Goal: Find specific page/section: Find specific page/section

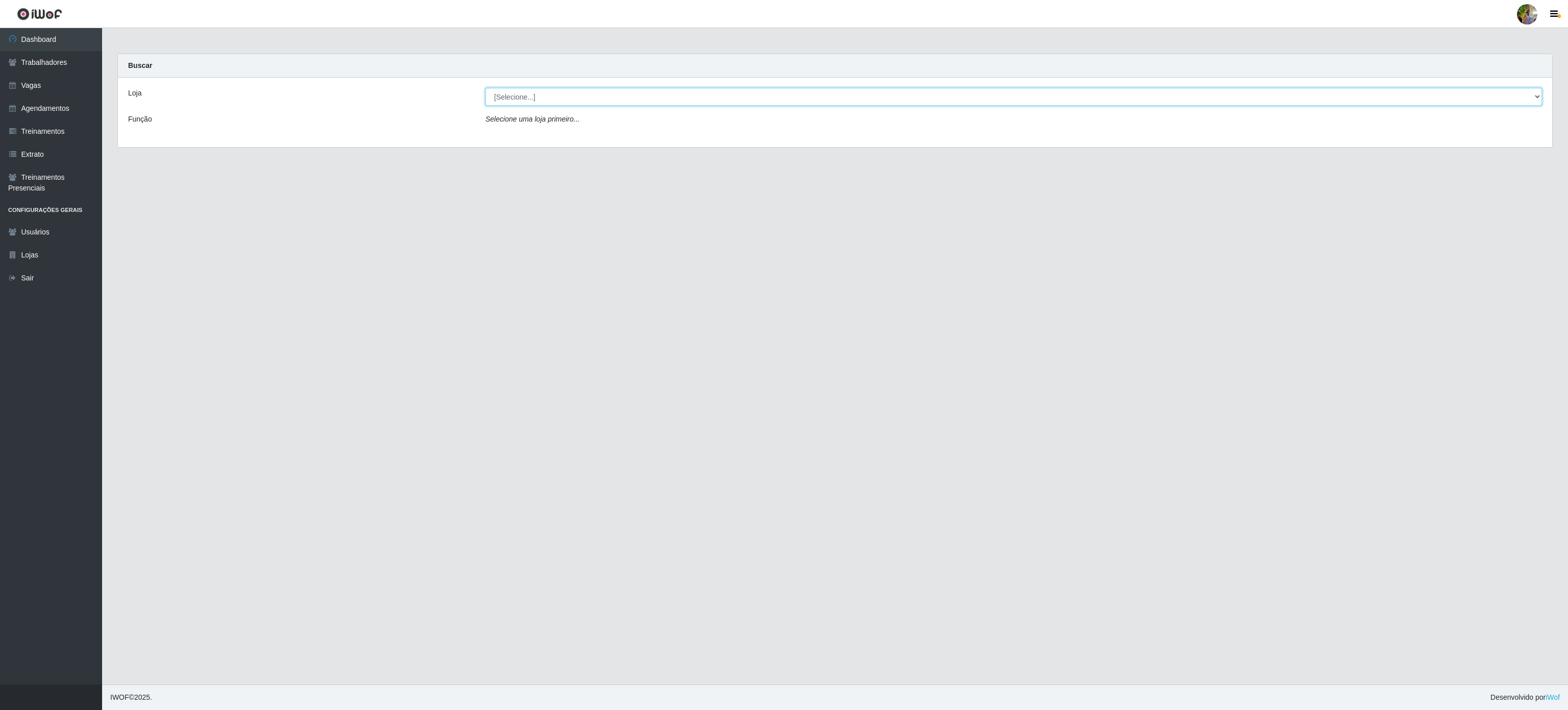
drag, startPoint x: 641, startPoint y: 97, endPoint x: 637, endPoint y: 103, distance: 7.2
click at [641, 97] on select "[Selecione...] Atacado Vem - Loja 30 Laranjeiras Velha Atacado Vem - Loja 31 Sã…" at bounding box center [1013, 96] width 1057 height 18
click at [485, 88] on select "[Selecione...] Atacado Vem - Loja 30 Laranjeiras Velha Atacado Vem - Loja 31 Sã…" at bounding box center [1013, 96] width 1057 height 18
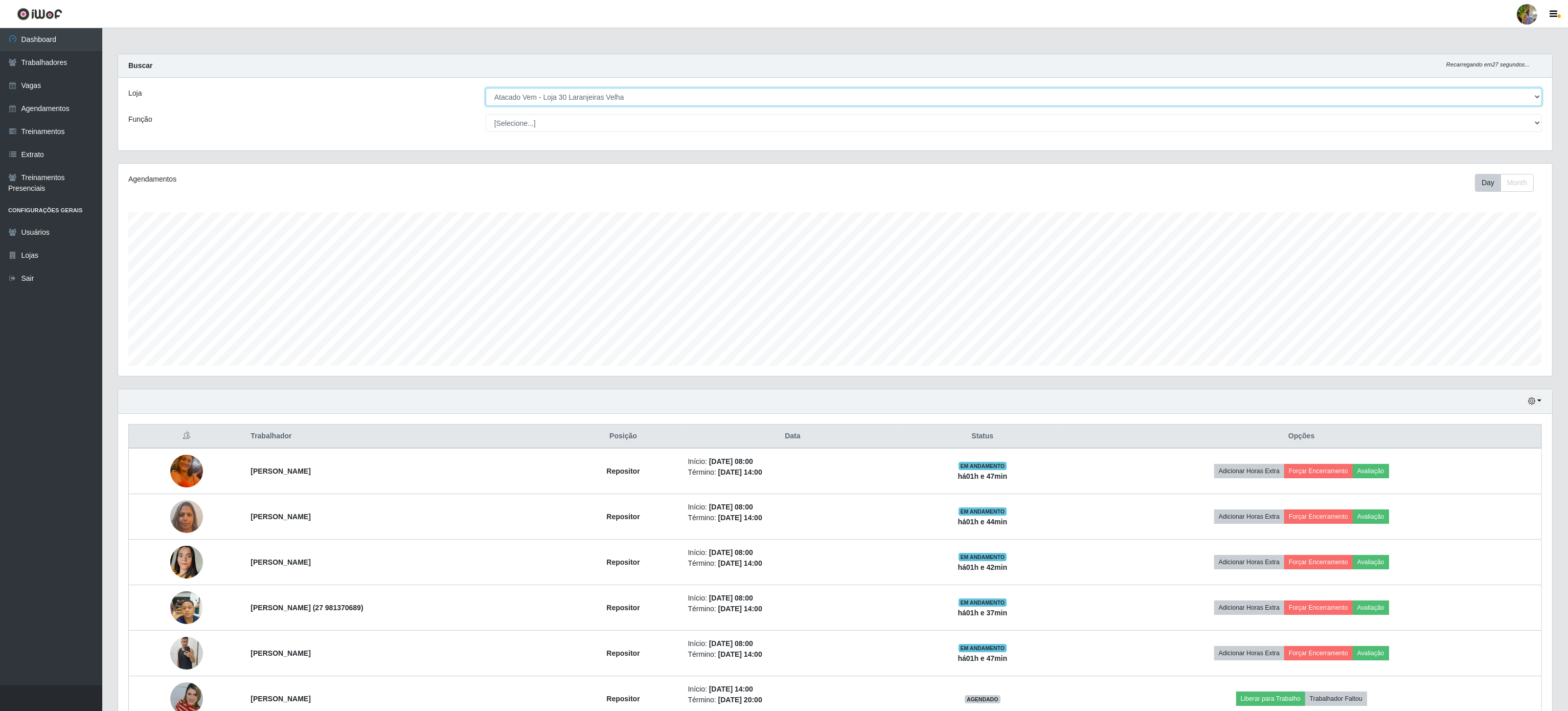
click at [596, 95] on select "[Selecione...] Atacado Vem - [GEOGRAPHIC_DATA] 30 Laranjeiras Velha Atacado Vem…" at bounding box center [1014, 96] width 1056 height 18
click at [486, 88] on select "[Selecione...] Atacado Vem - [GEOGRAPHIC_DATA] 30 Laranjeiras Velha Atacado Vem…" at bounding box center [1014, 96] width 1056 height 18
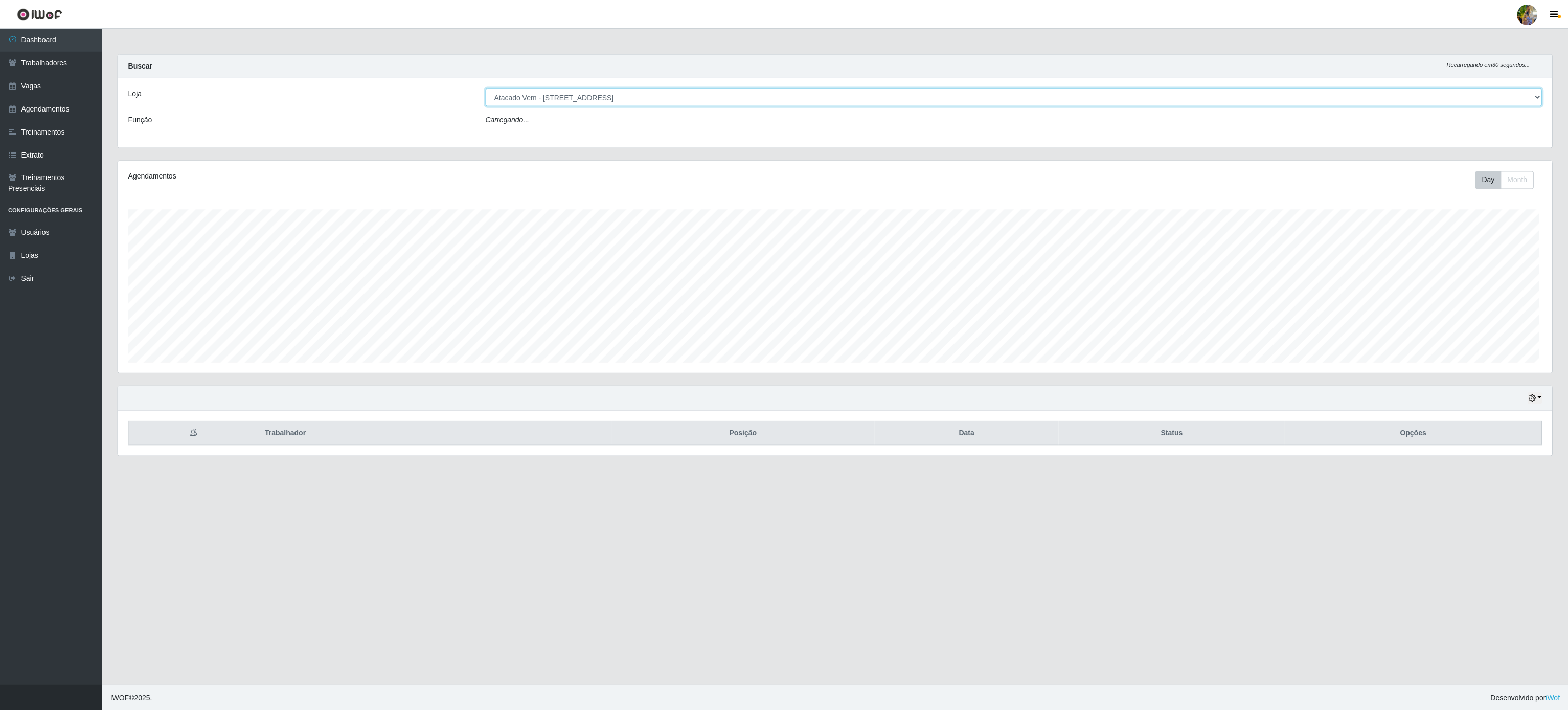
scroll to position [213, 1436]
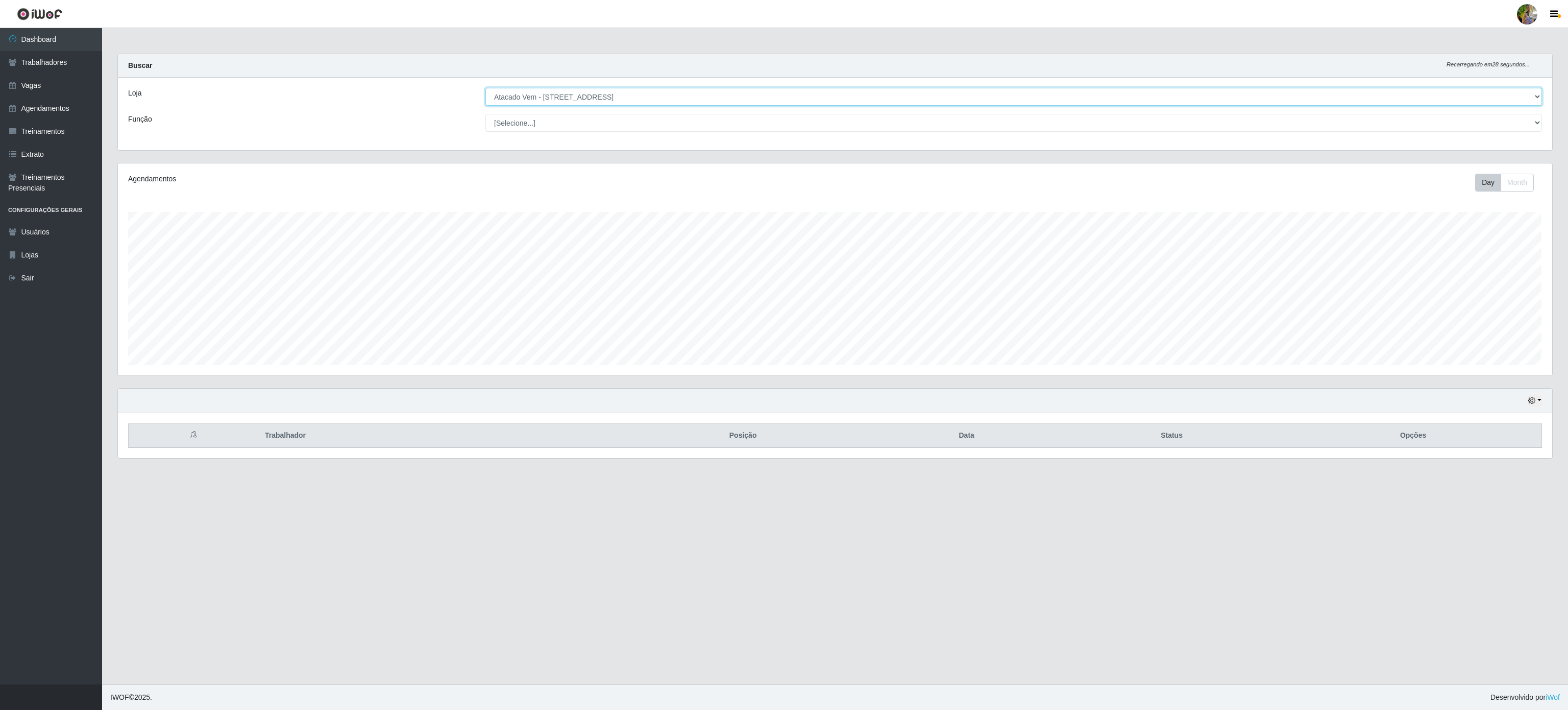
click at [631, 102] on select "[Selecione...] Atacado Vem - [GEOGRAPHIC_DATA] 30 Laranjeiras Velha Atacado Vem…" at bounding box center [1013, 96] width 1057 height 18
click at [485, 88] on select "[Selecione...] Atacado Vem - [GEOGRAPHIC_DATA] 30 Laranjeiras Velha Atacado Vem…" at bounding box center [1013, 96] width 1057 height 18
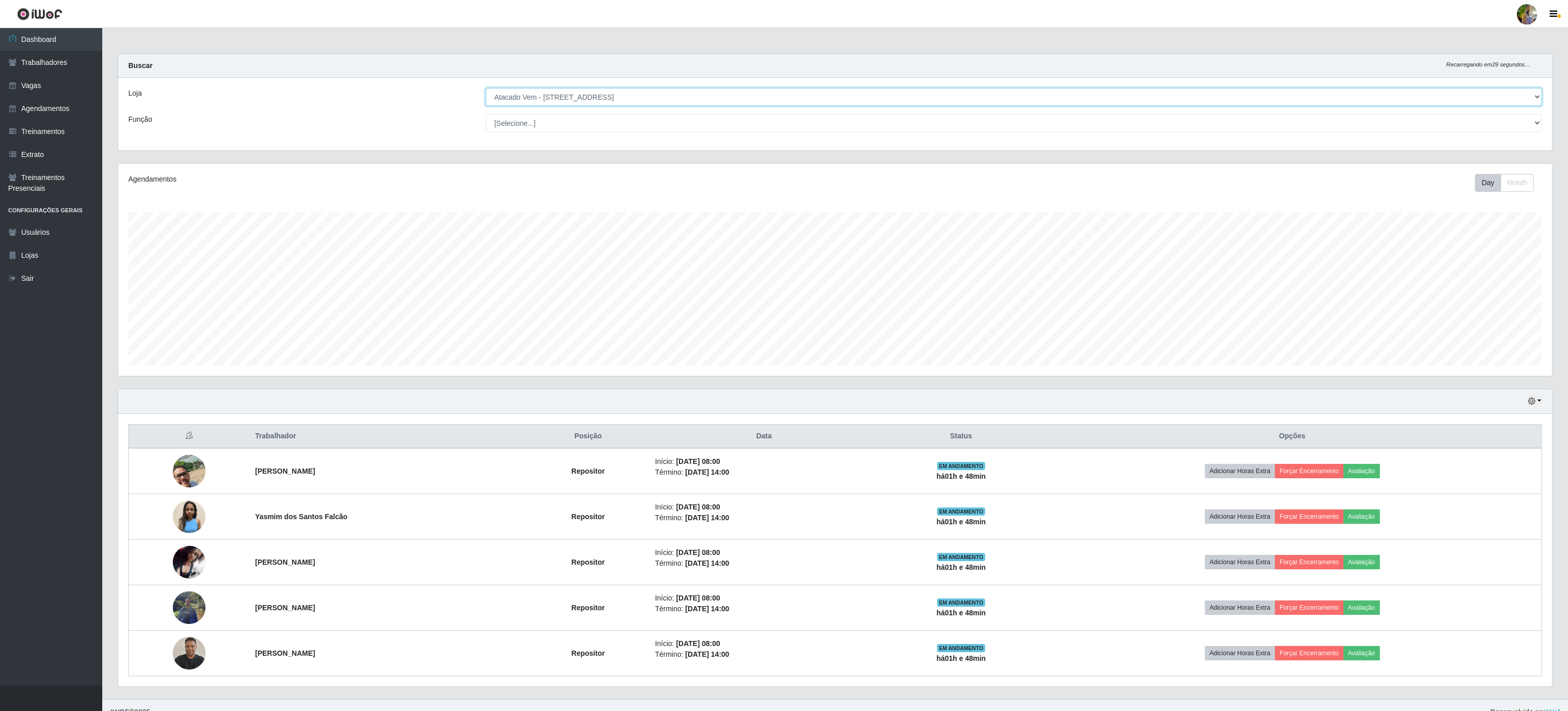
scroll to position [18, 0]
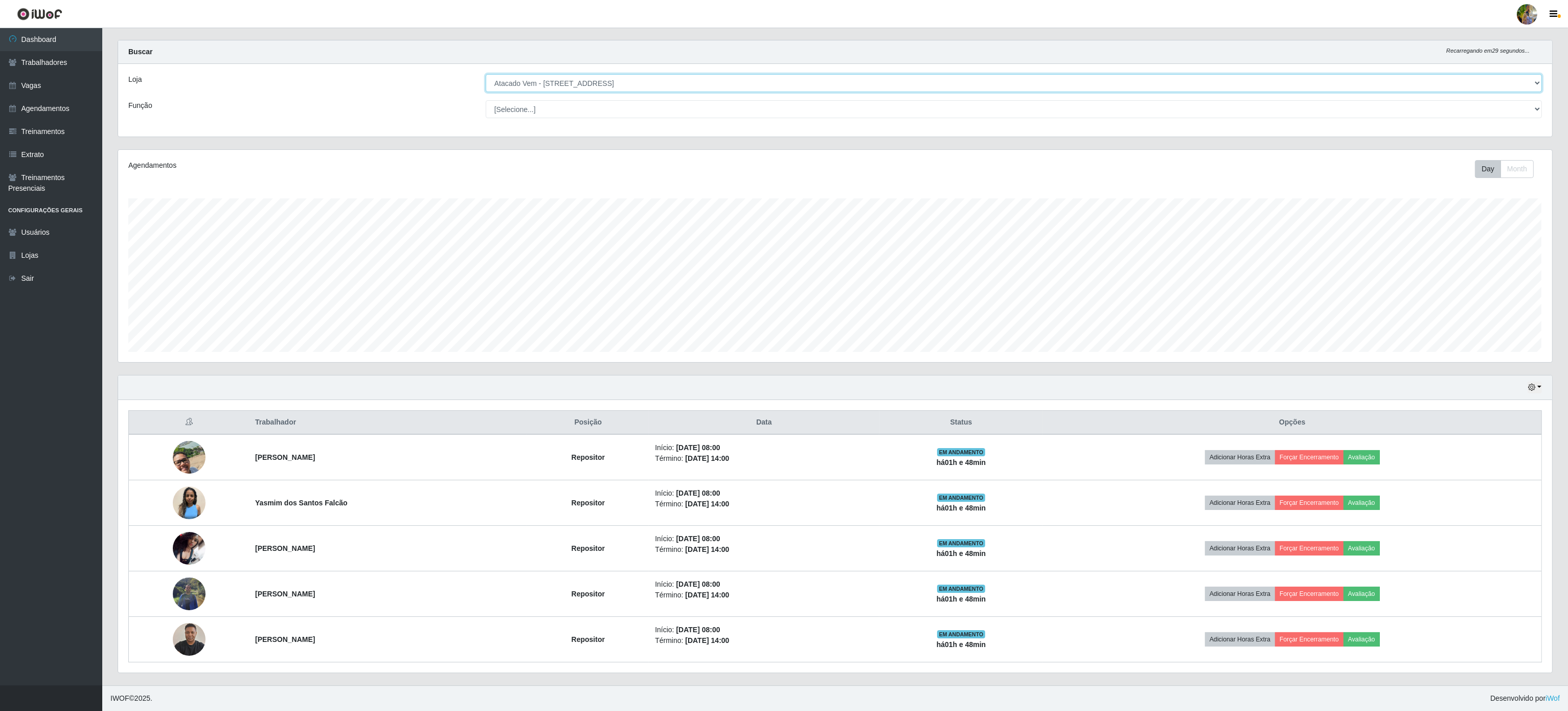
drag, startPoint x: 636, startPoint y: 69, endPoint x: 632, endPoint y: 77, distance: 8.9
click at [636, 74] on select "[Selecione...] Atacado Vem - [GEOGRAPHIC_DATA] 30 Laranjeiras Velha Atacado Vem…" at bounding box center [1014, 83] width 1056 height 18
click at [486, 88] on select "[Selecione...] Atacado Vem - [GEOGRAPHIC_DATA] 30 Laranjeiras Velha Atacado Vem…" at bounding box center [1014, 83] width 1056 height 18
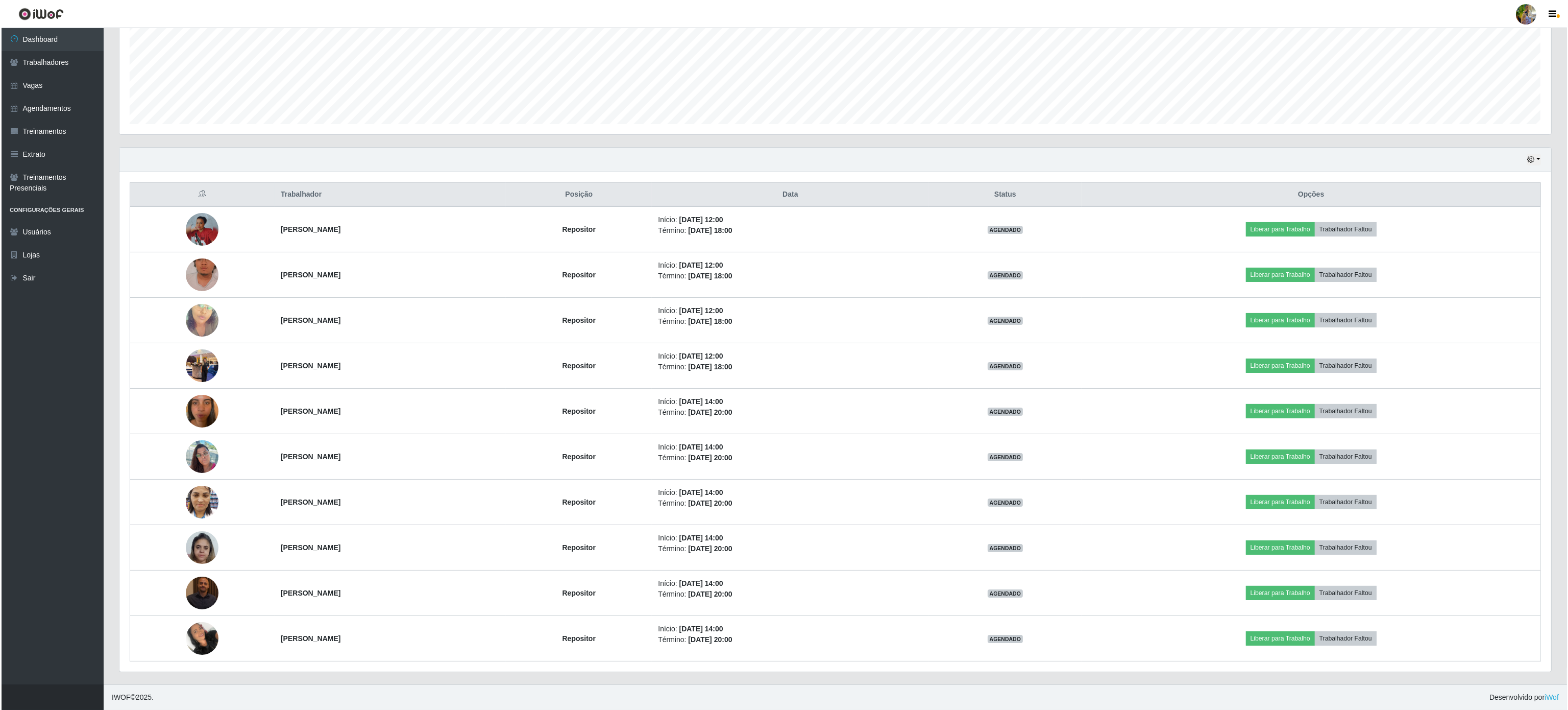
scroll to position [0, 0]
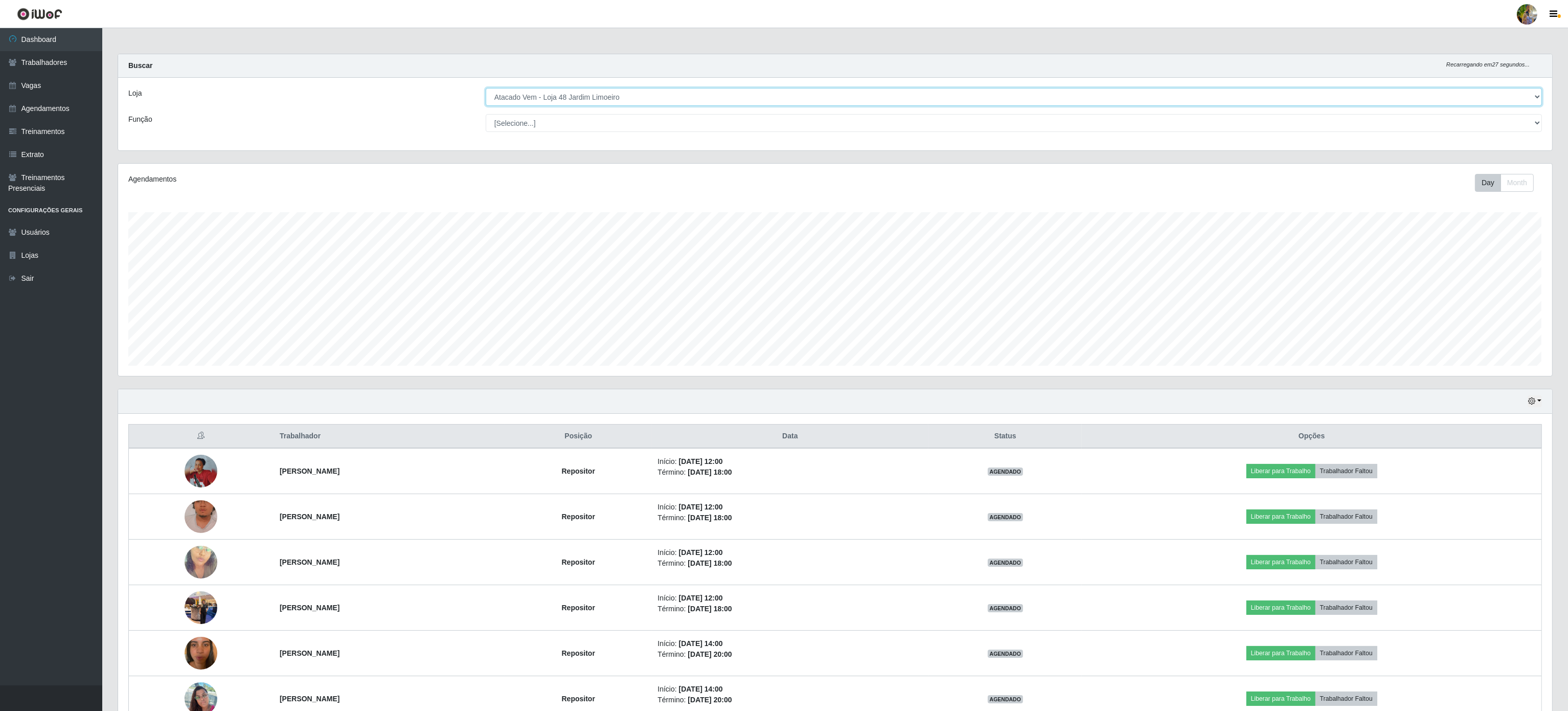
drag, startPoint x: 577, startPoint y: 99, endPoint x: 577, endPoint y: 105, distance: 6.0
click at [577, 99] on select "[Selecione...] Atacado Vem - [GEOGRAPHIC_DATA] 30 Laranjeiras Velha Atacado Vem…" at bounding box center [1014, 96] width 1056 height 18
click at [486, 88] on select "[Selecione...] Atacado Vem - Loja 30 Laranjeiras Velha Atacado Vem - Loja 31 Sã…" at bounding box center [1014, 96] width 1056 height 18
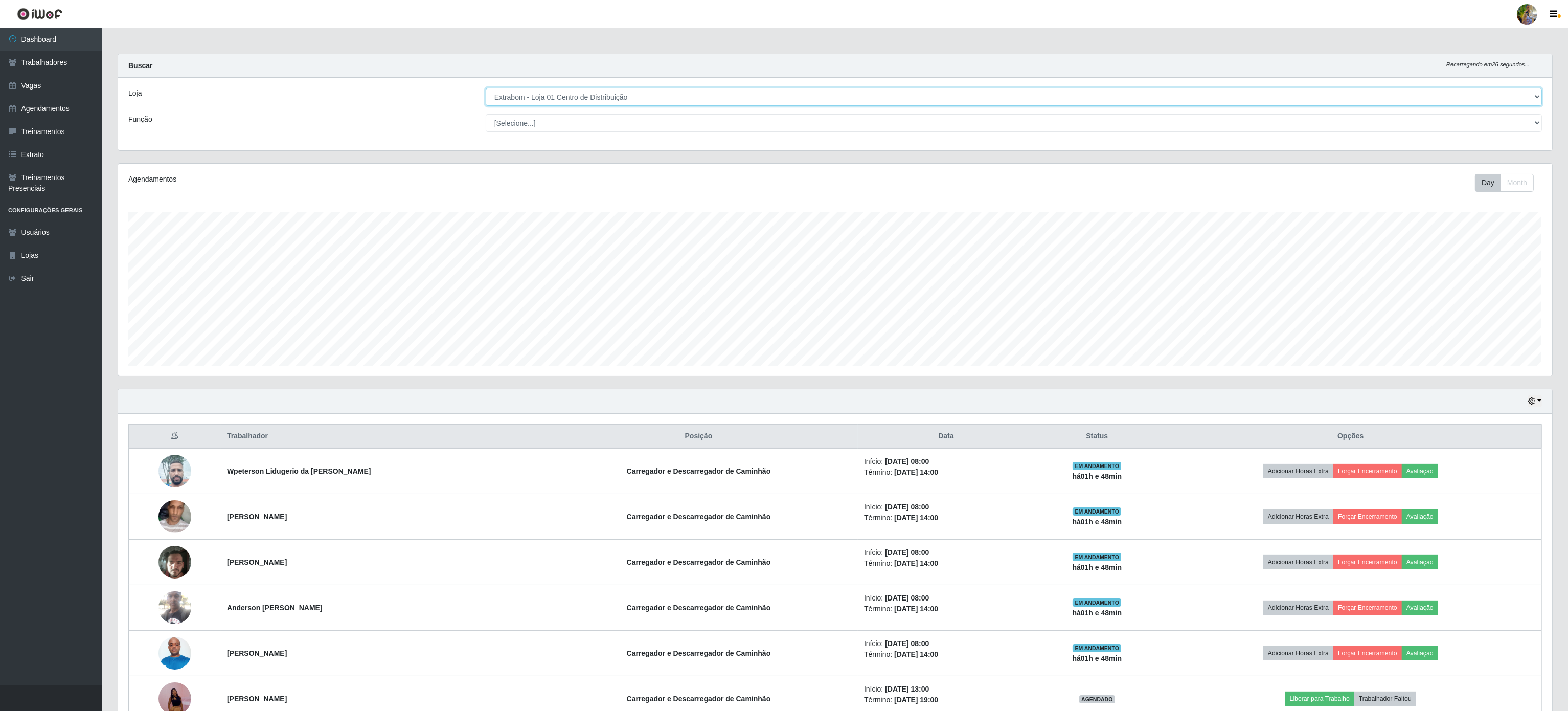
click at [634, 93] on select "[Selecione...] Atacado Vem - Loja 30 Laranjeiras Velha Atacado Vem - Loja 31 Sã…" at bounding box center [1014, 96] width 1056 height 18
click at [486, 88] on select "[Selecione...] Atacado Vem - Loja 30 Laranjeiras Velha Atacado Vem - Loja 31 Sã…" at bounding box center [1014, 96] width 1056 height 18
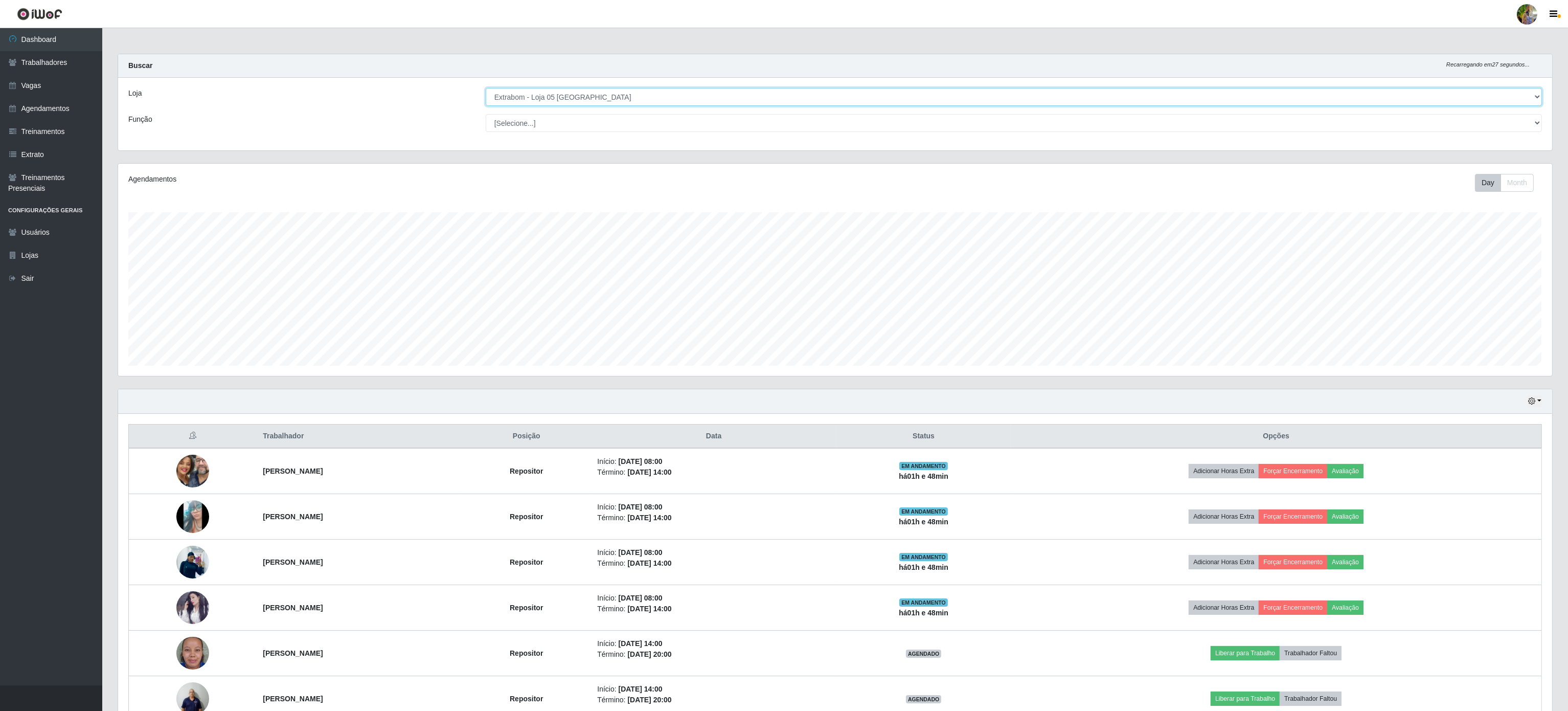
click at [618, 91] on select "[Selecione...] Atacado Vem - Loja 30 Laranjeiras Velha Atacado Vem - Loja 31 Sã…" at bounding box center [1014, 96] width 1056 height 18
click at [610, 97] on select "[Selecione...] Atacado Vem - Loja 30 Laranjeiras Velha Atacado Vem - Loja 31 Sã…" at bounding box center [1014, 96] width 1056 height 18
click at [486, 88] on select "[Selecione...] Atacado Vem - Loja 30 Laranjeiras Velha Atacado Vem - Loja 31 Sã…" at bounding box center [1014, 96] width 1056 height 18
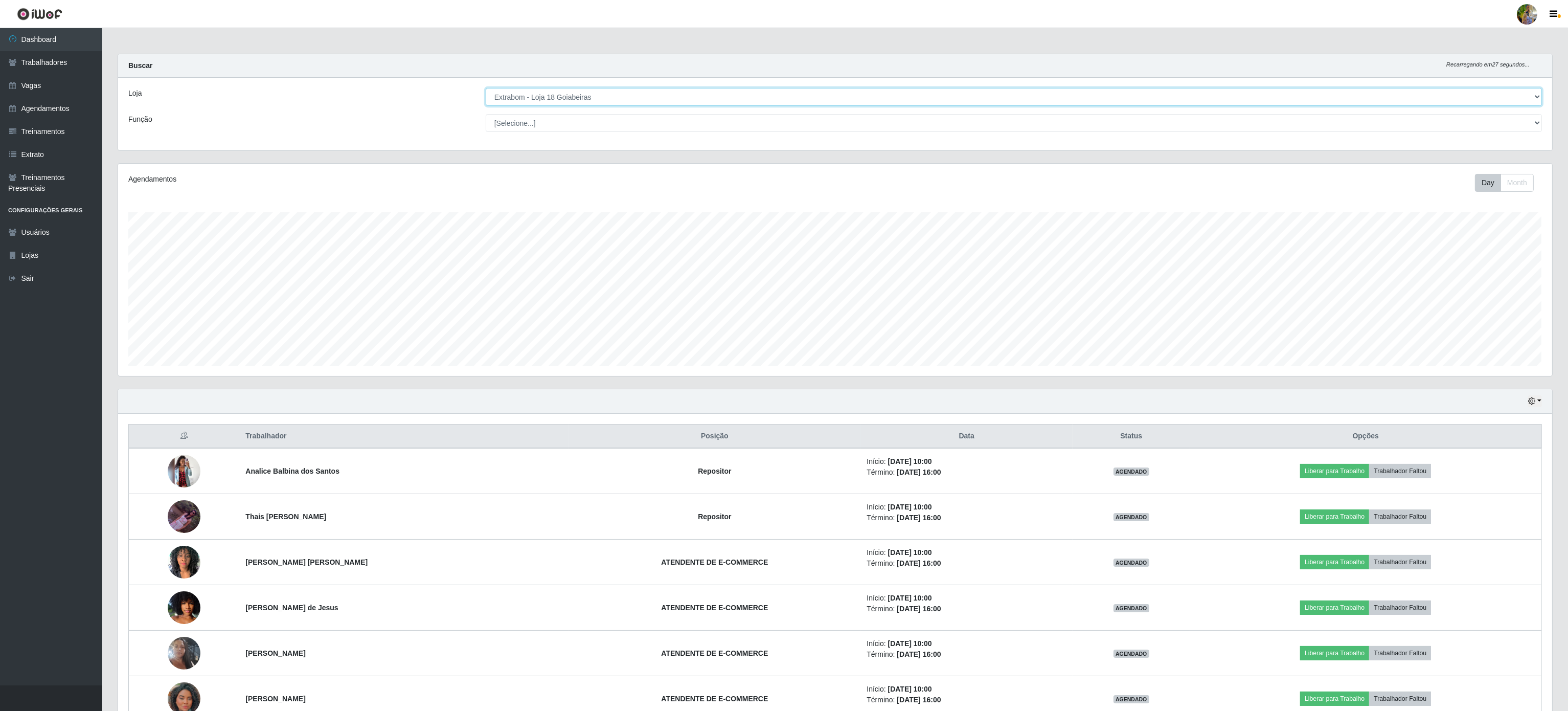
click at [597, 105] on select "[Selecione...] Atacado Vem - Loja 30 Laranjeiras Velha Atacado Vem - Loja 31 Sã…" at bounding box center [1014, 96] width 1056 height 18
click at [486, 88] on select "[Selecione...] Atacado Vem - Loja 30 Laranjeiras Velha Atacado Vem - Loja 31 Sã…" at bounding box center [1014, 96] width 1056 height 18
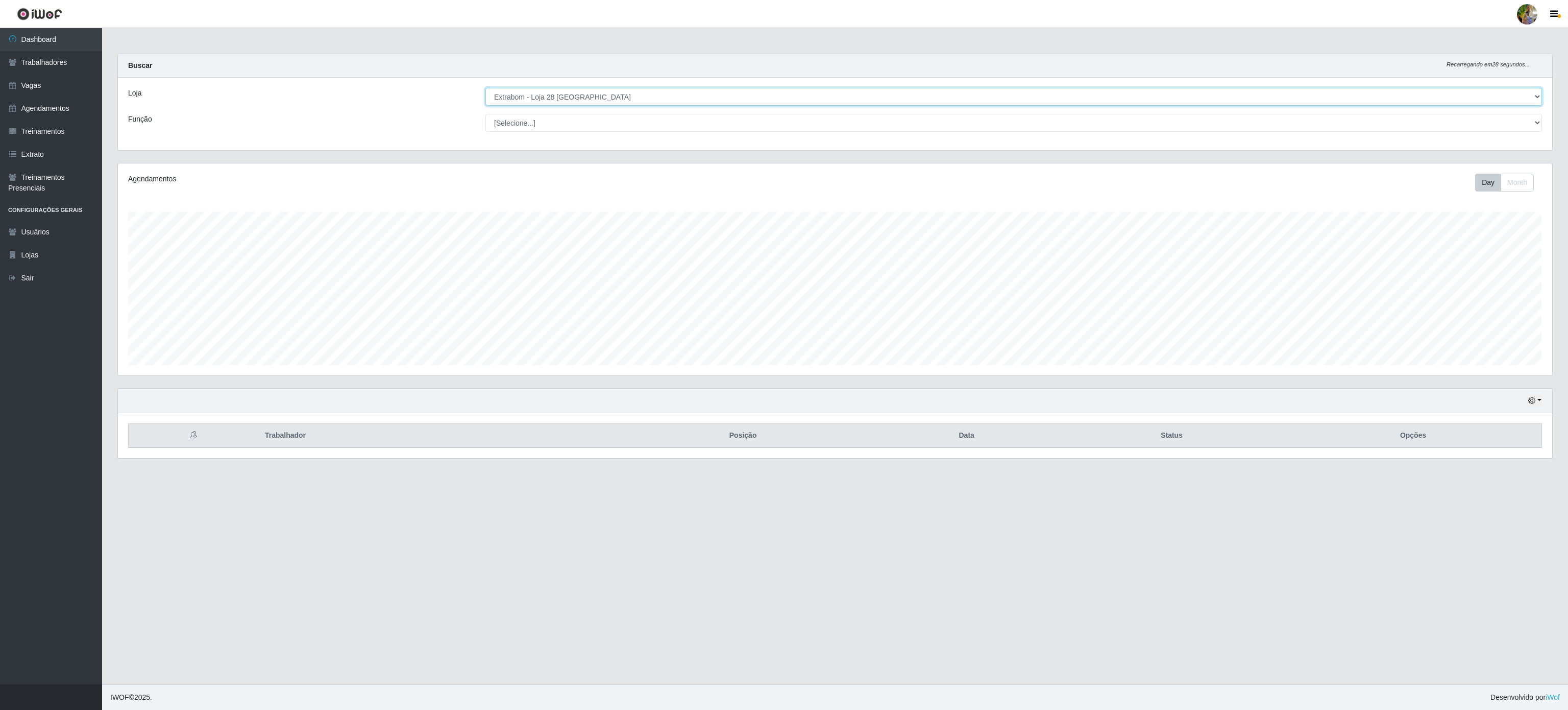
click at [609, 103] on select "[Selecione...] Atacado Vem - Loja 30 Laranjeiras Velha Atacado Vem - Loja 31 Sã…" at bounding box center [1013, 96] width 1057 height 18
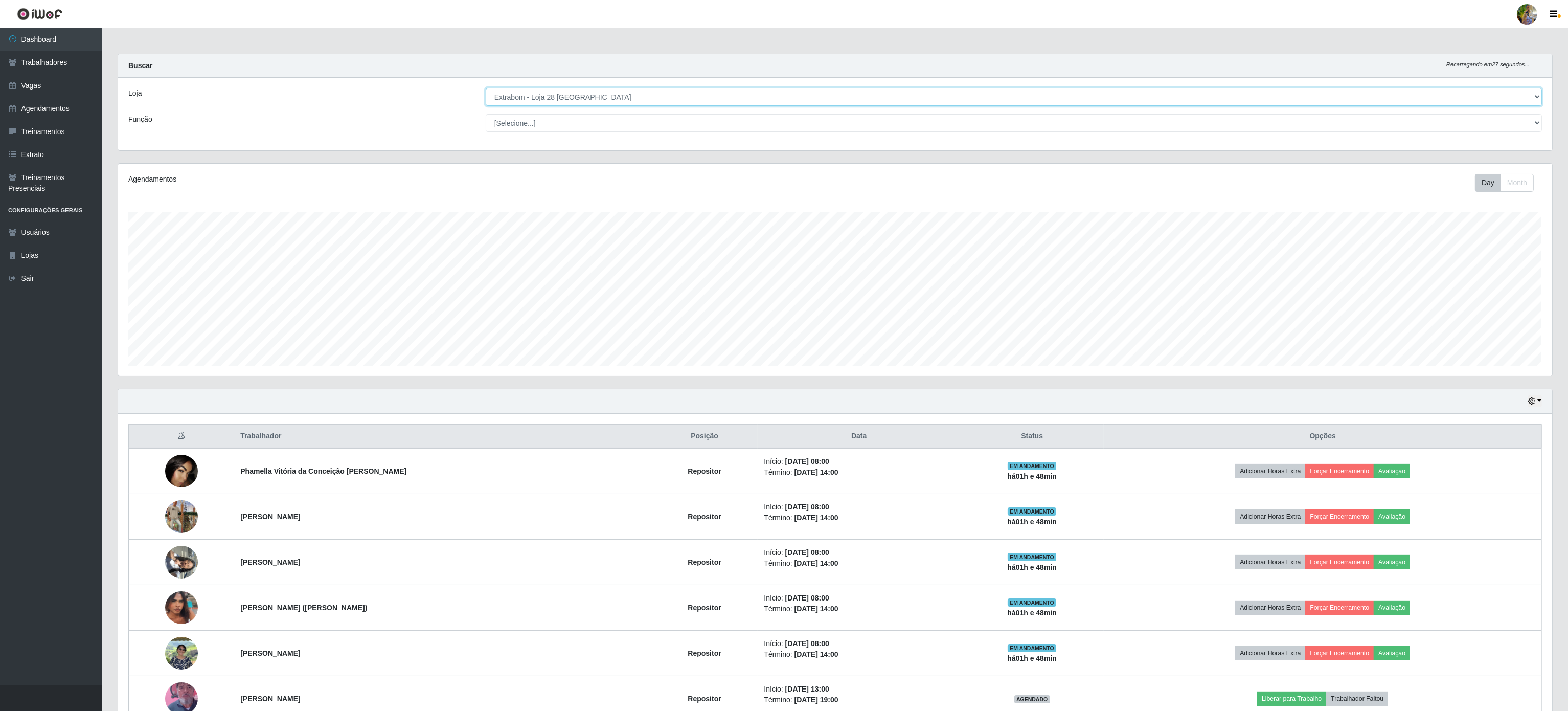
select select "470"
click at [486, 88] on select "[Selecione...] Atacado Vem - Loja 30 Laranjeiras Velha Atacado Vem - Loja 31 Sã…" at bounding box center [1014, 96] width 1056 height 18
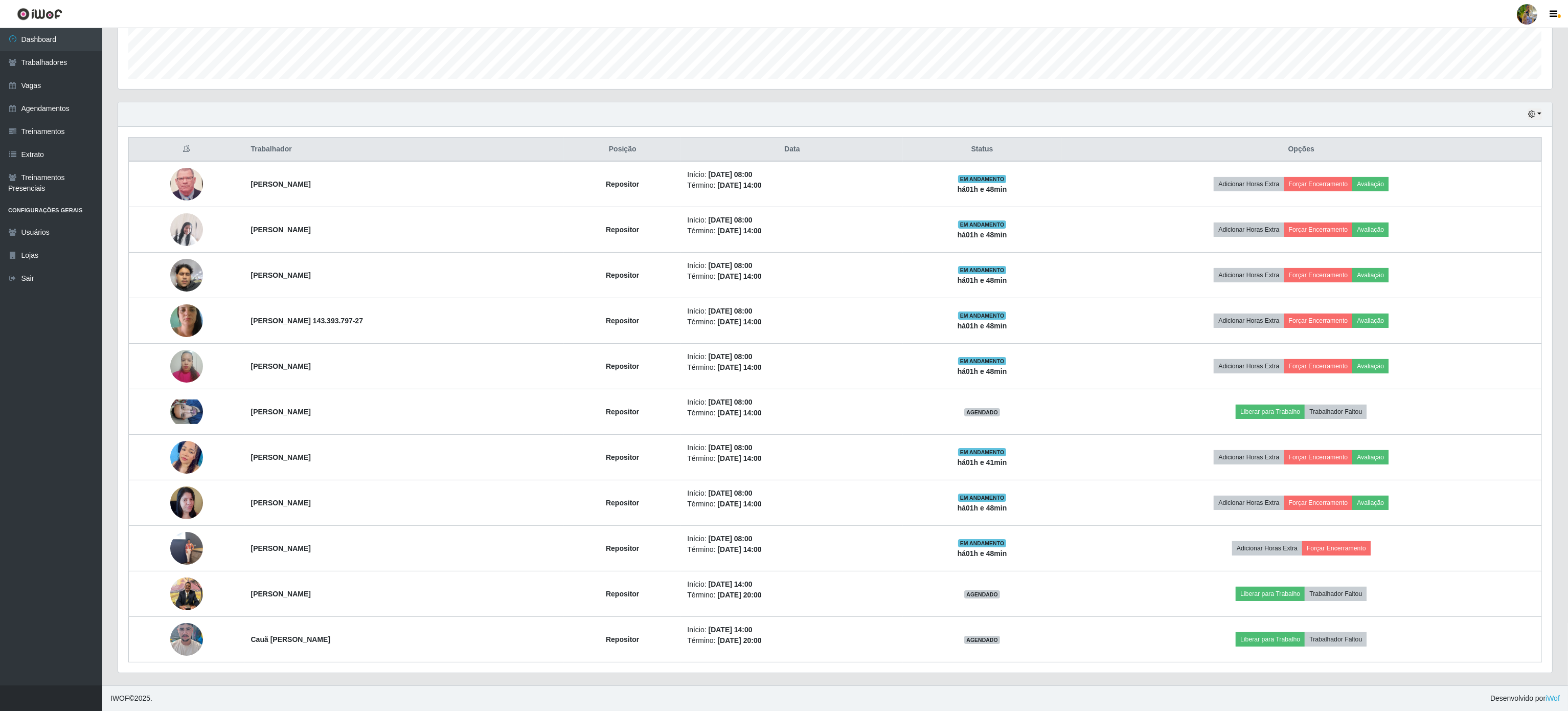
click at [1233, 102] on div "Hoje 1 dia 3 dias 1 Semana Não encerrados" at bounding box center [835, 115] width 1434 height 24
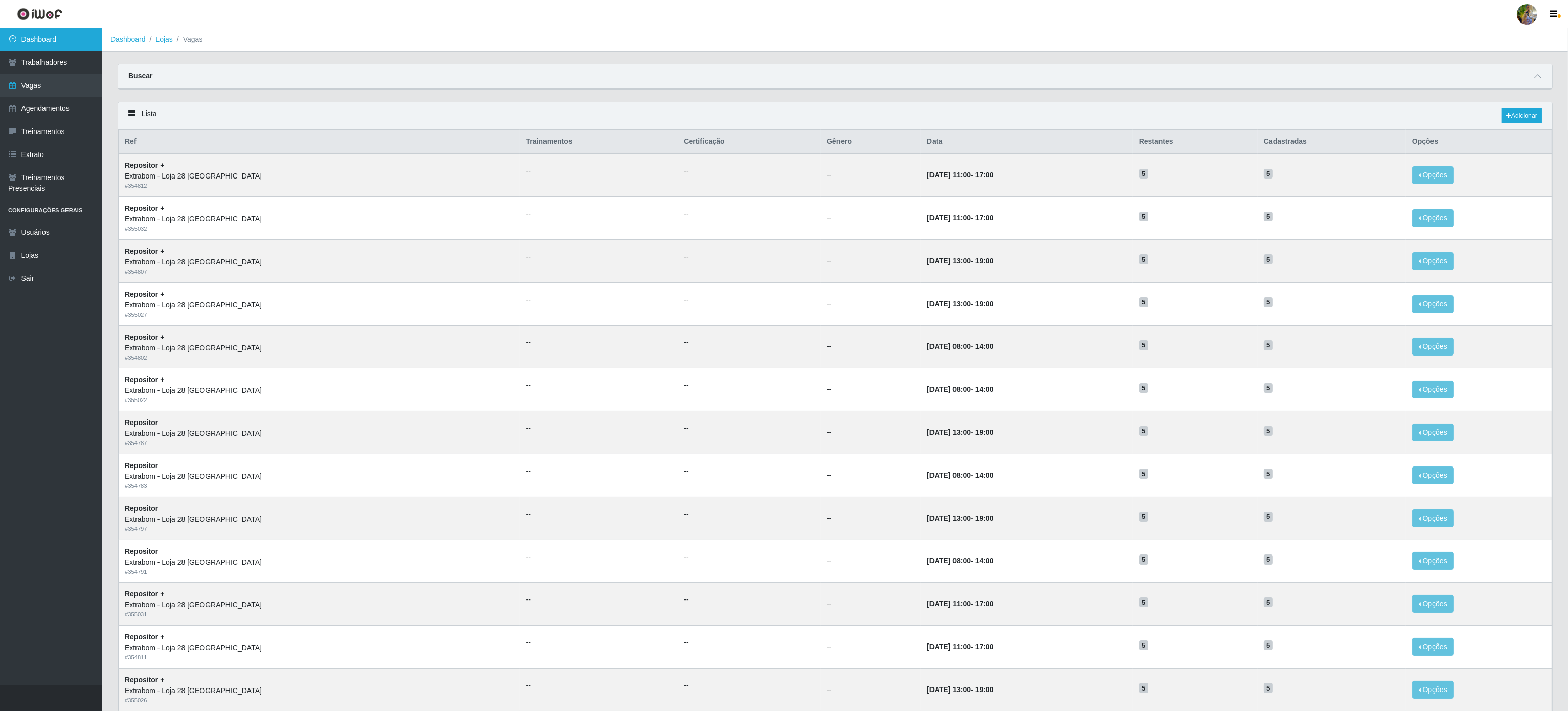
click at [66, 39] on link "Dashboard" at bounding box center [51, 40] width 102 height 23
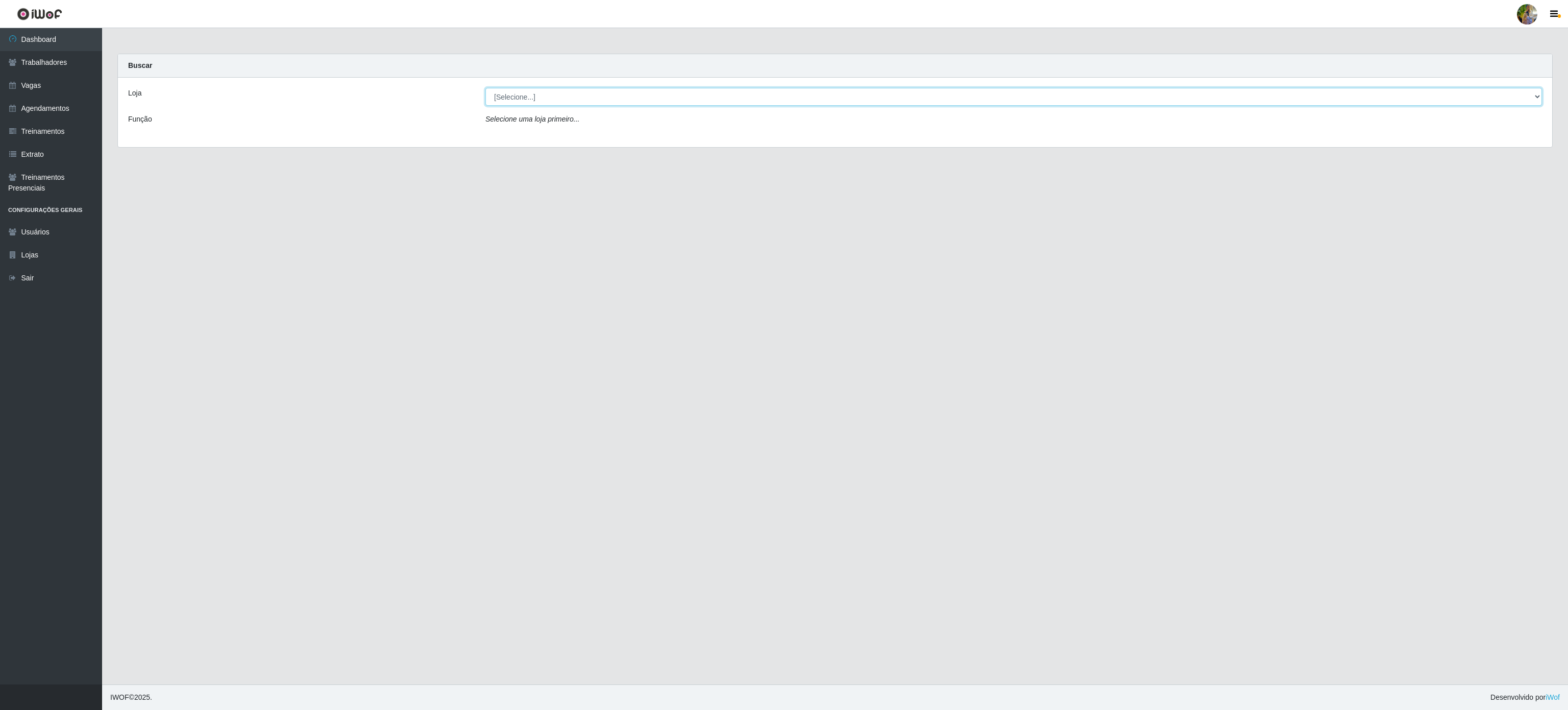
click at [696, 103] on select "[Selecione...] Atacado Vem - Loja 30 Laranjeiras Velha Atacado Vem - Loja 31 Sã…" at bounding box center [1013, 96] width 1057 height 18
select select "470"
click at [485, 88] on select "[Selecione...] Atacado Vem - Loja 30 Laranjeiras Velha Atacado Vem - Loja 31 Sã…" at bounding box center [1013, 96] width 1057 height 18
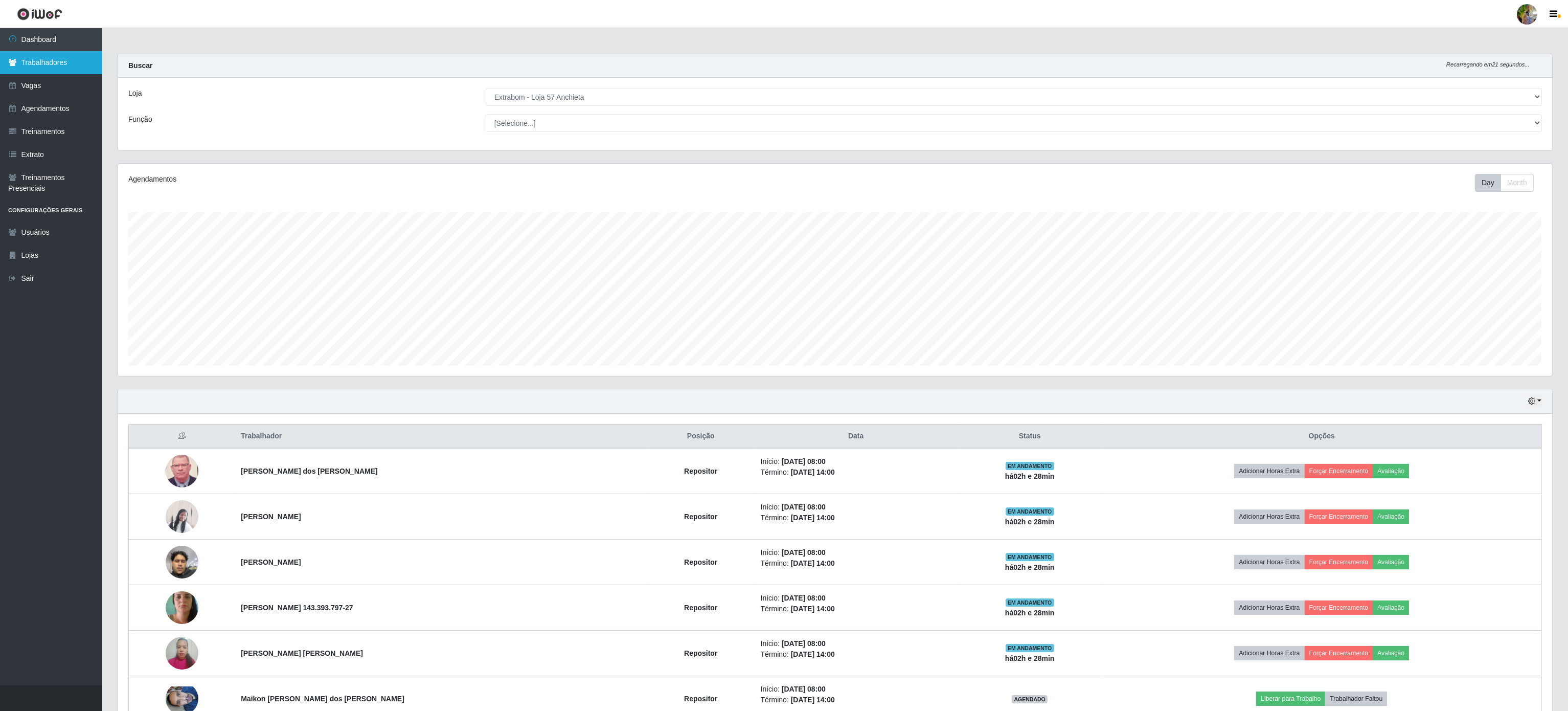
click at [57, 73] on link "Trabalhadores" at bounding box center [51, 63] width 102 height 23
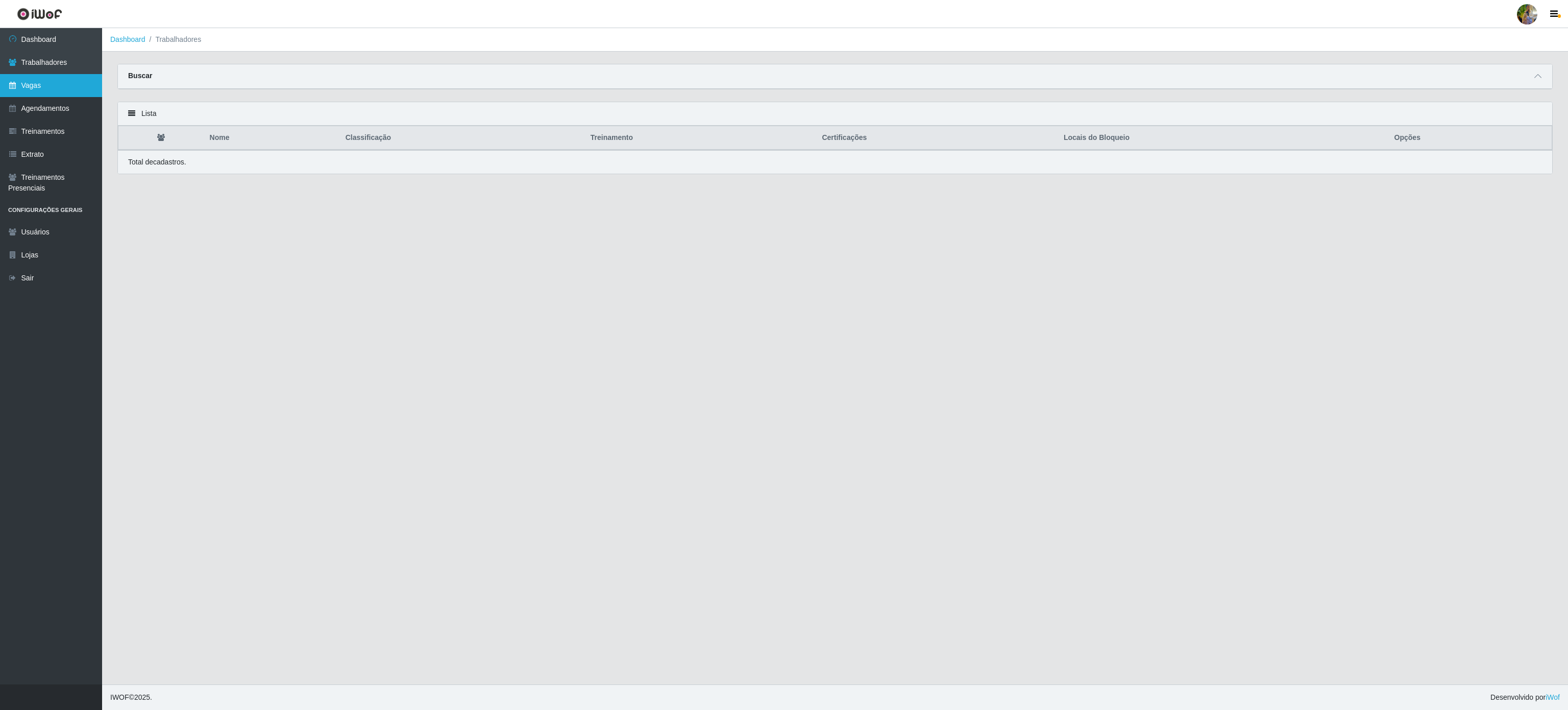
click at [35, 77] on link "Vagas" at bounding box center [51, 86] width 102 height 23
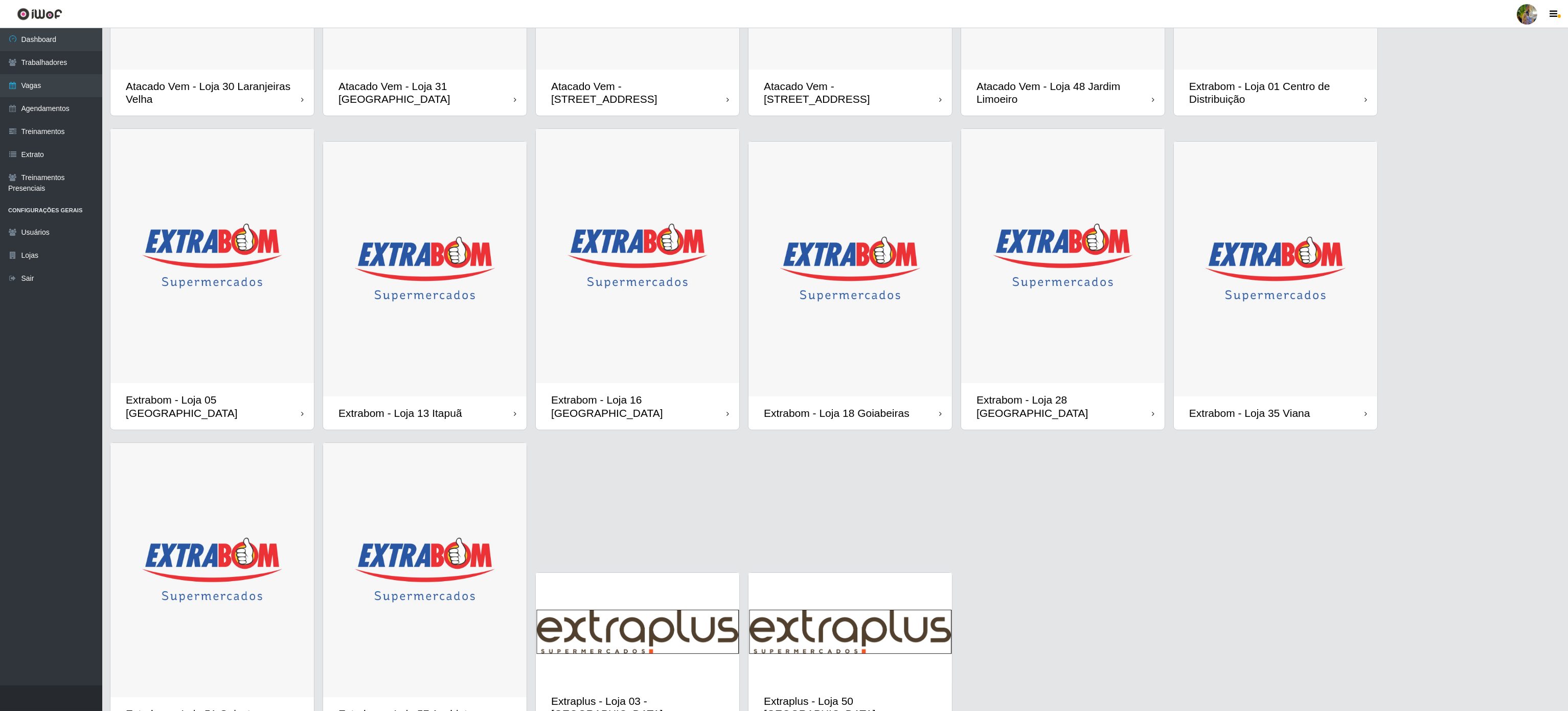
scroll to position [295, 0]
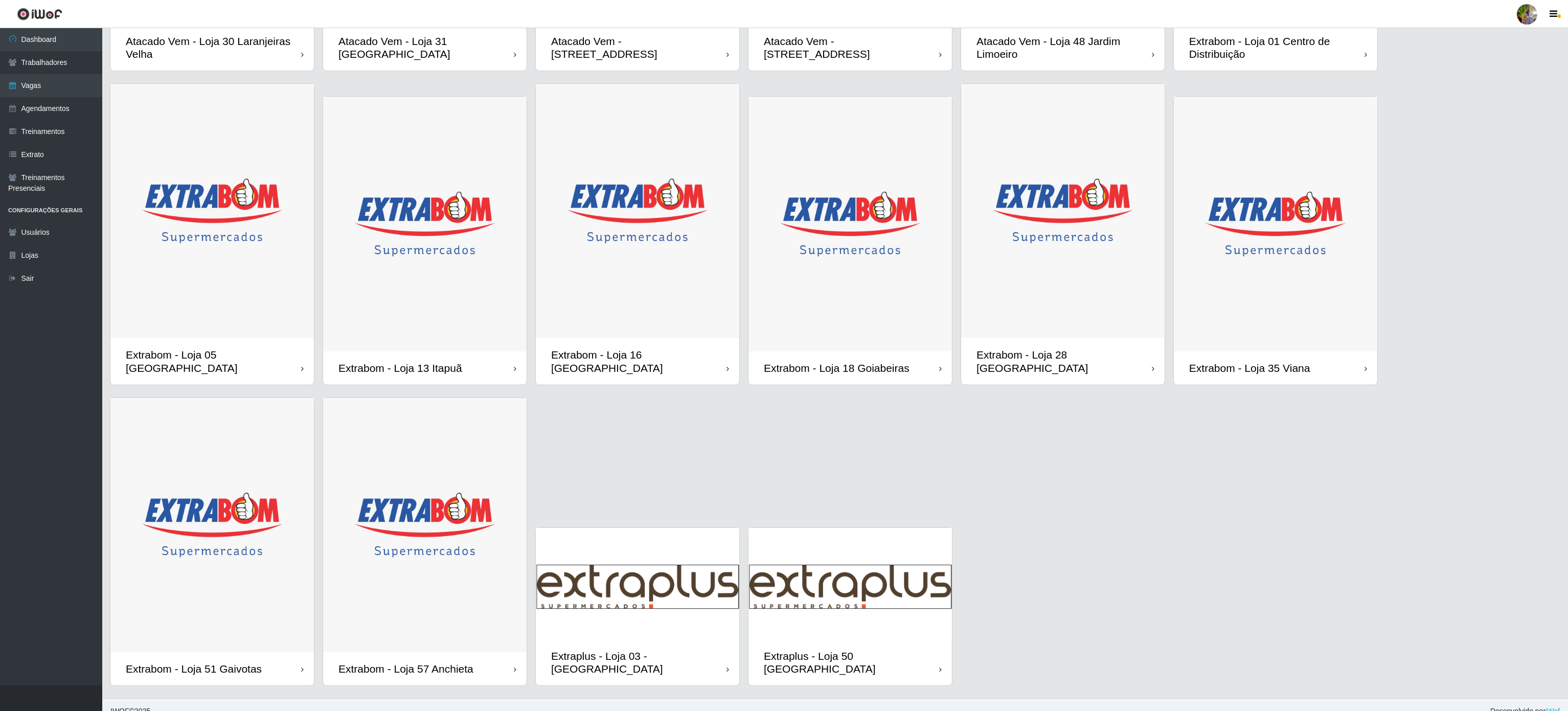
click at [415, 560] on img at bounding box center [425, 525] width 204 height 255
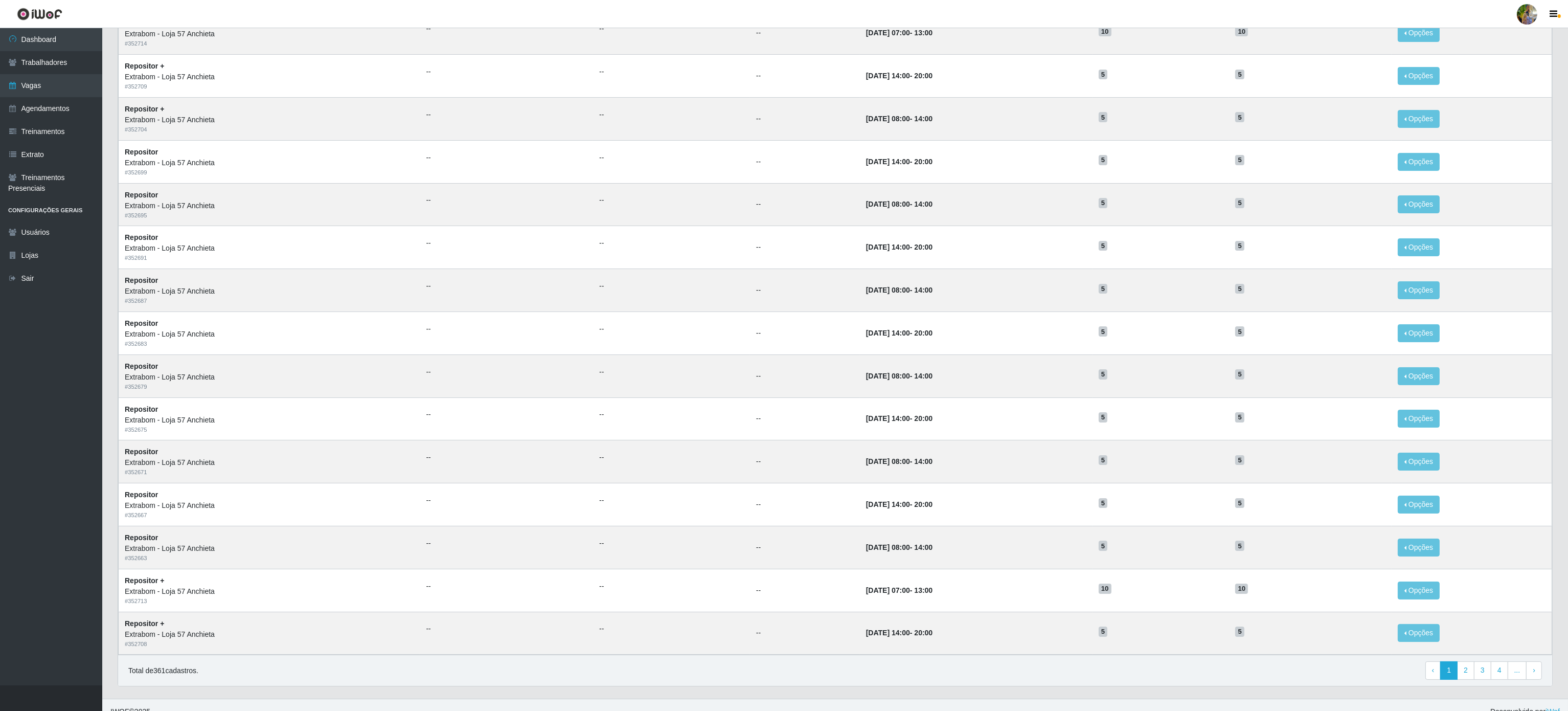
scroll to position [164, 0]
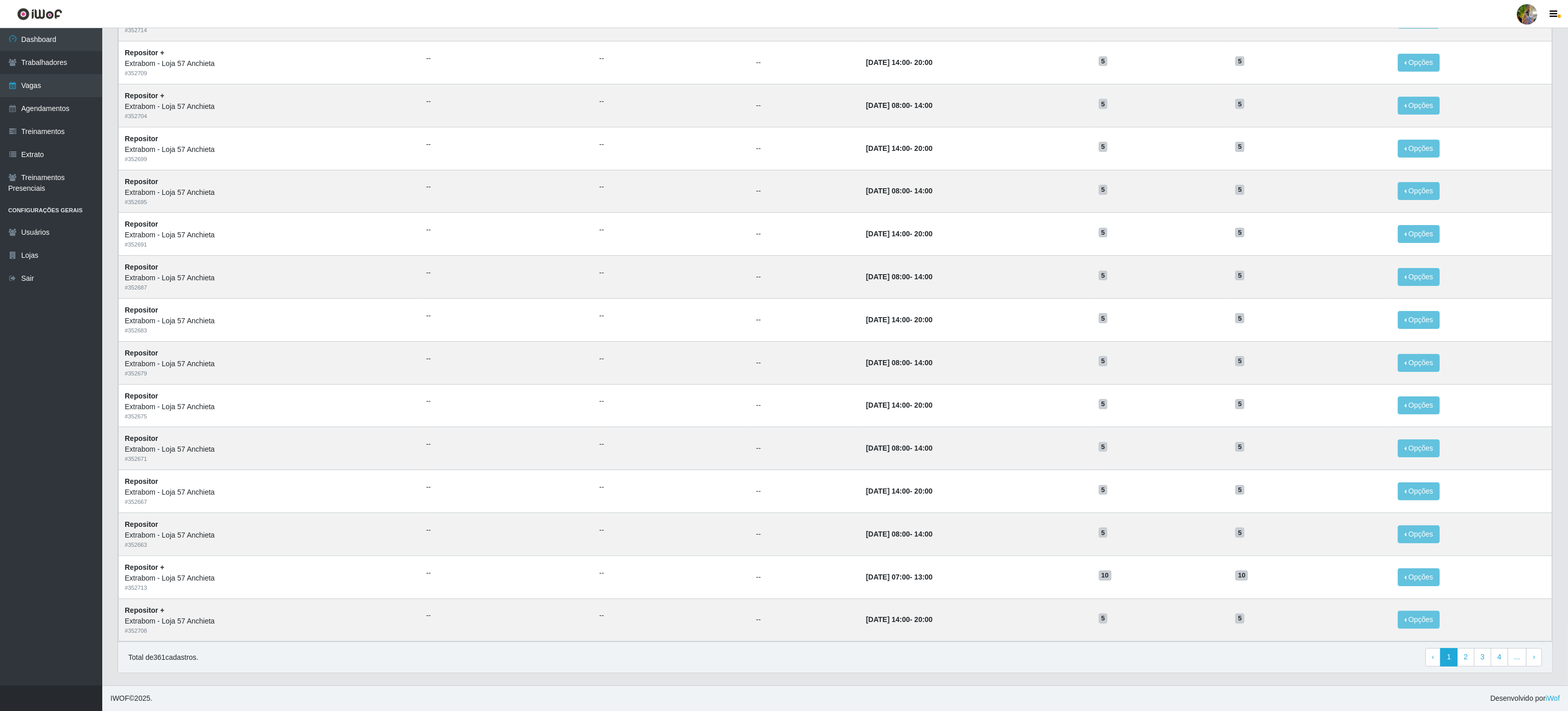
click at [1526, 709] on footer "IWOF © 2025 . Desenvolvido por iWof" at bounding box center [835, 698] width 1466 height 26
click at [1057, 641] on div "Total de 361 cadastros. ‹ Previous 1 2 3 4 ... › Next" at bounding box center [835, 657] width 1434 height 31
click at [1462, 660] on link "2" at bounding box center [1466, 657] width 18 height 18
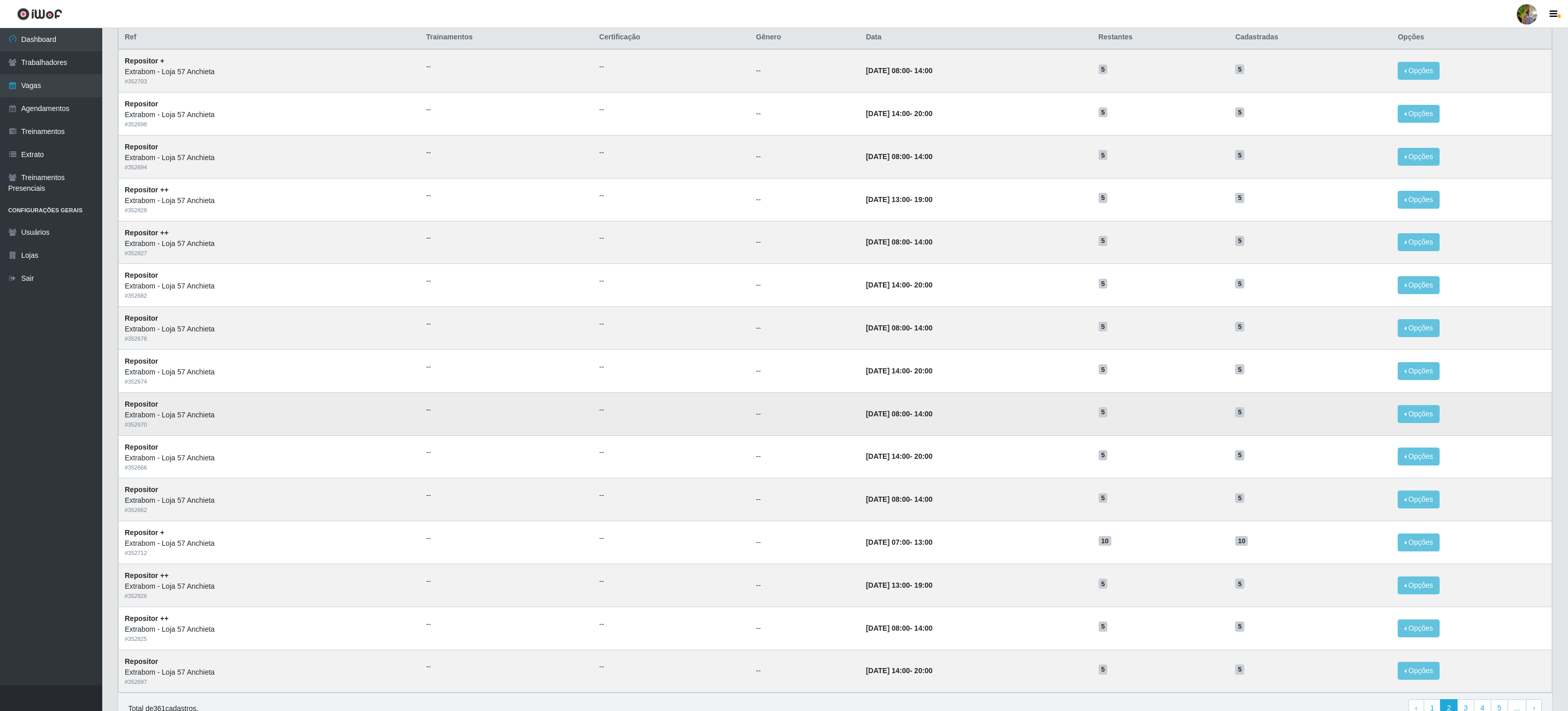
scroll to position [164, 0]
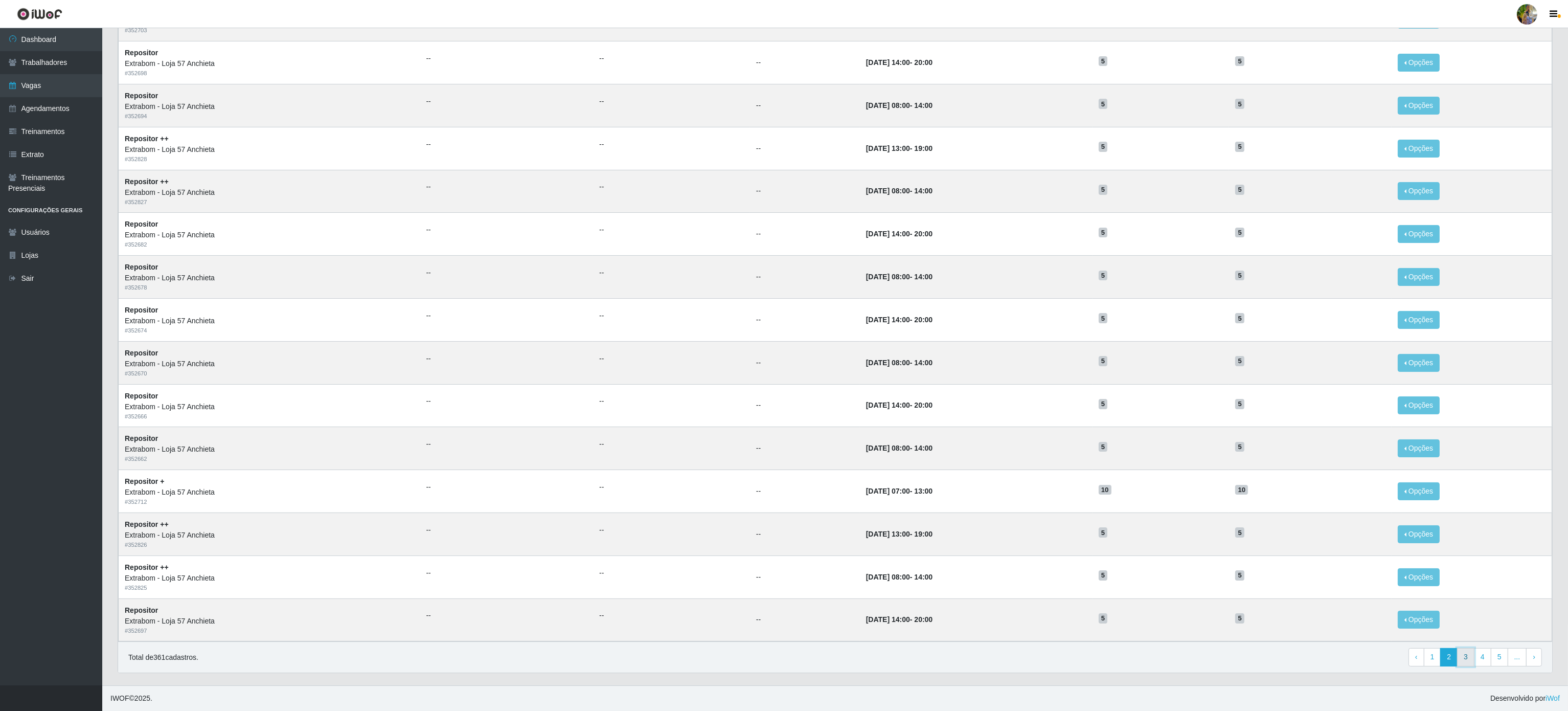
click at [1470, 655] on link "3" at bounding box center [1466, 657] width 18 height 18
click at [1468, 660] on link "4" at bounding box center [1466, 657] width 18 height 18
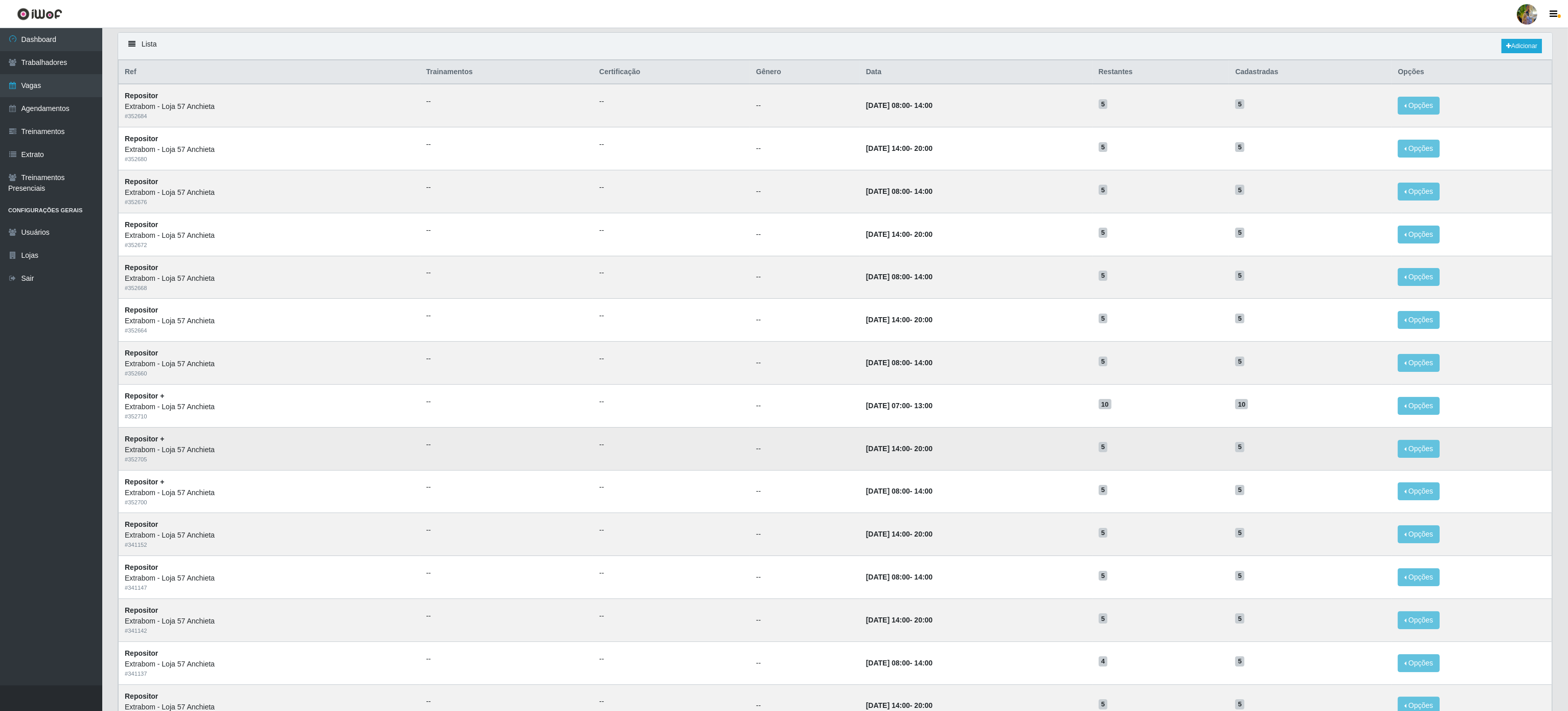
scroll to position [164, 0]
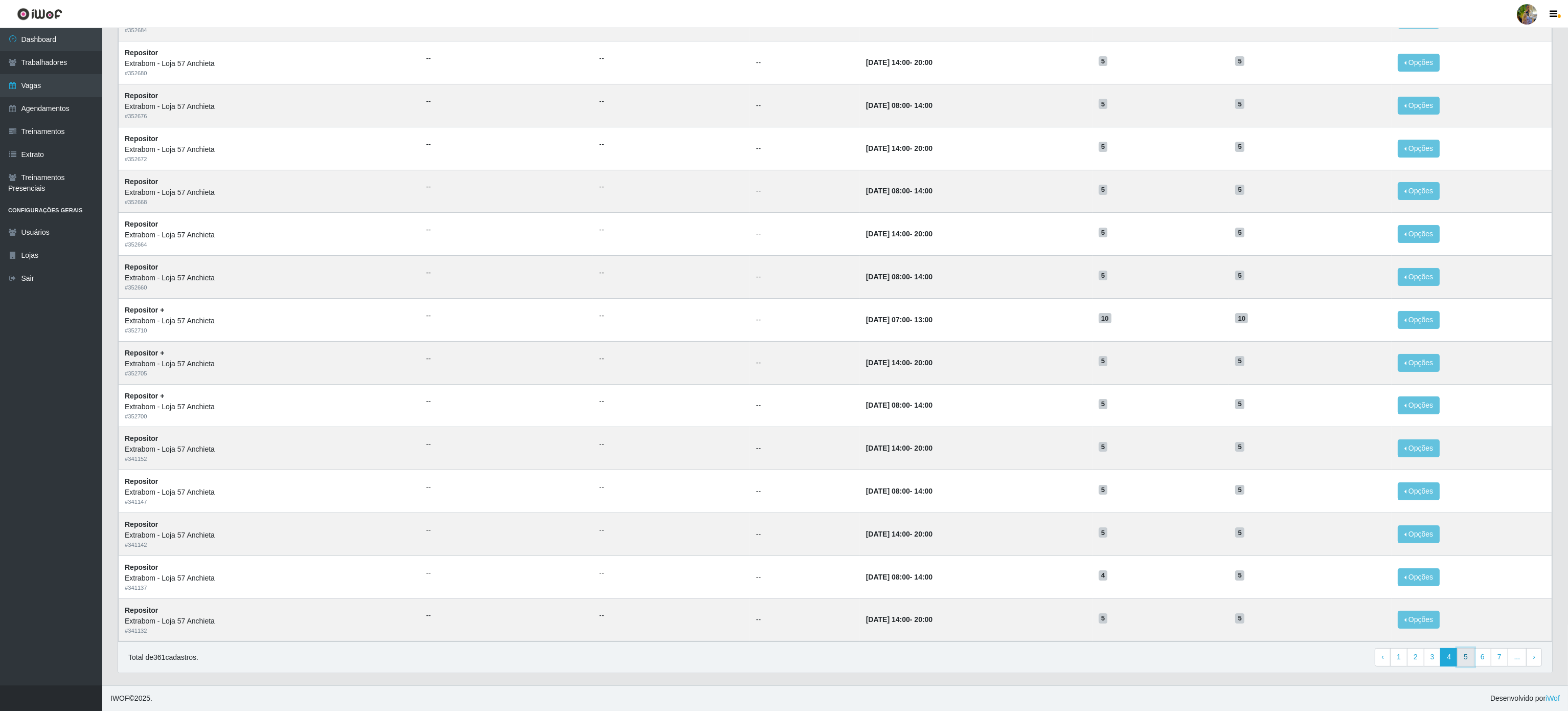
click at [1462, 656] on link "5" at bounding box center [1466, 657] width 18 height 18
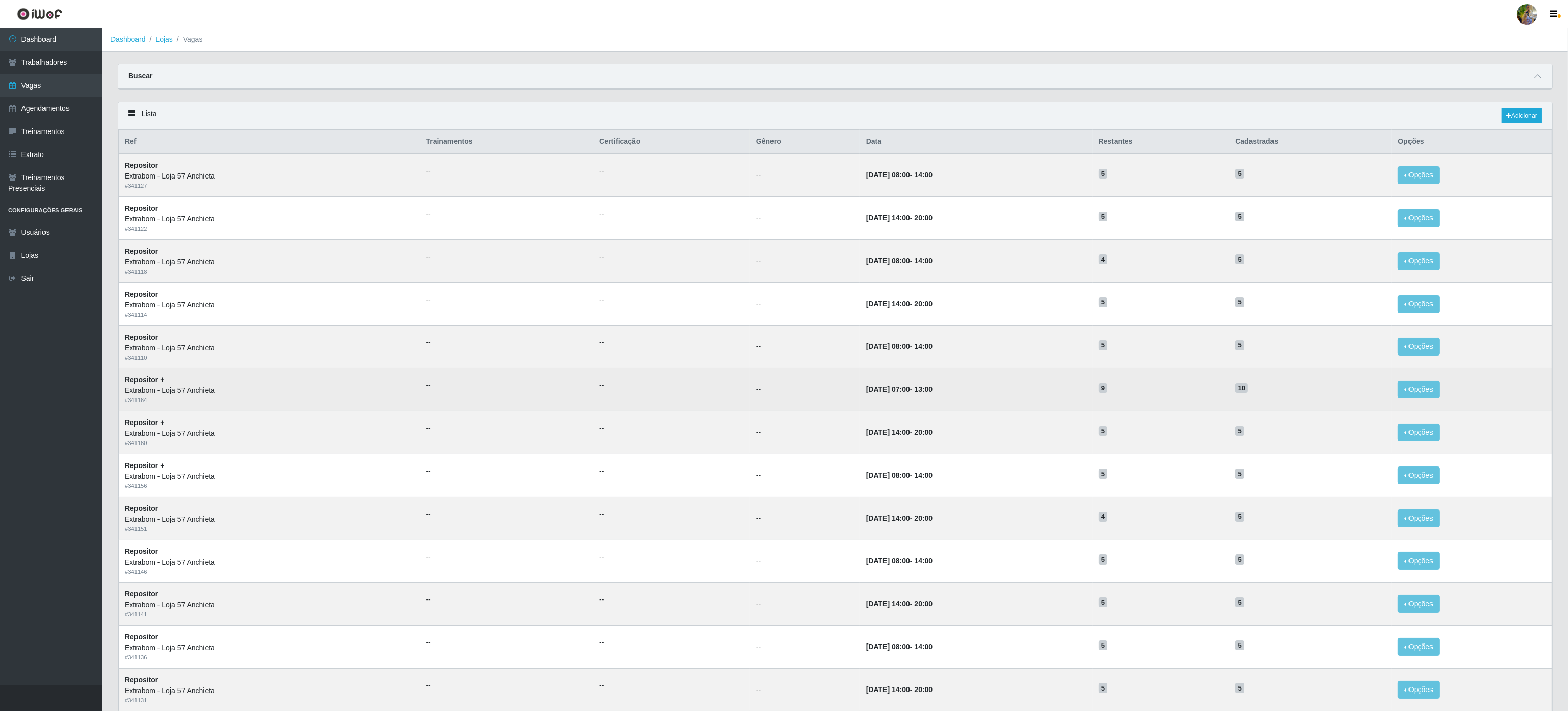
scroll to position [164, 0]
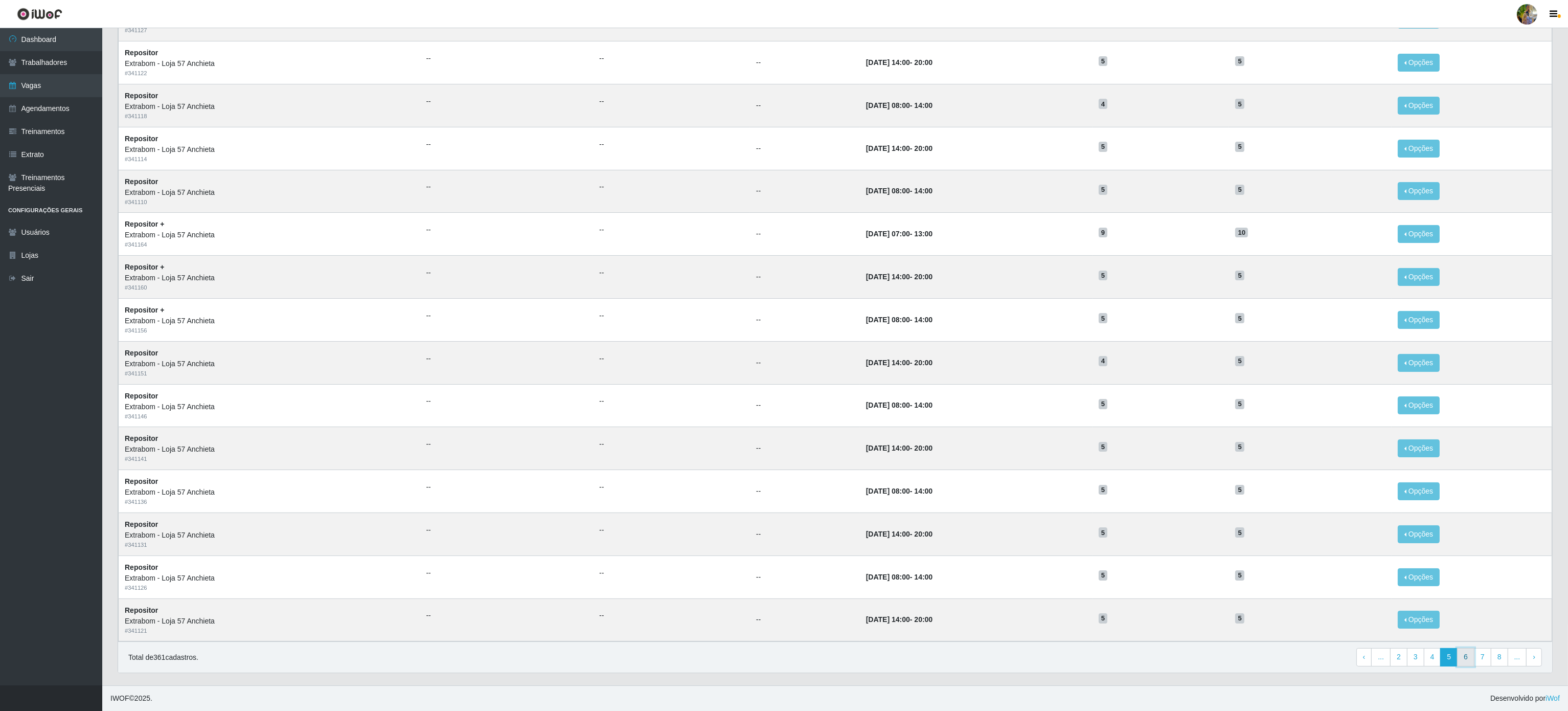
click at [1468, 662] on link "6" at bounding box center [1466, 657] width 18 height 18
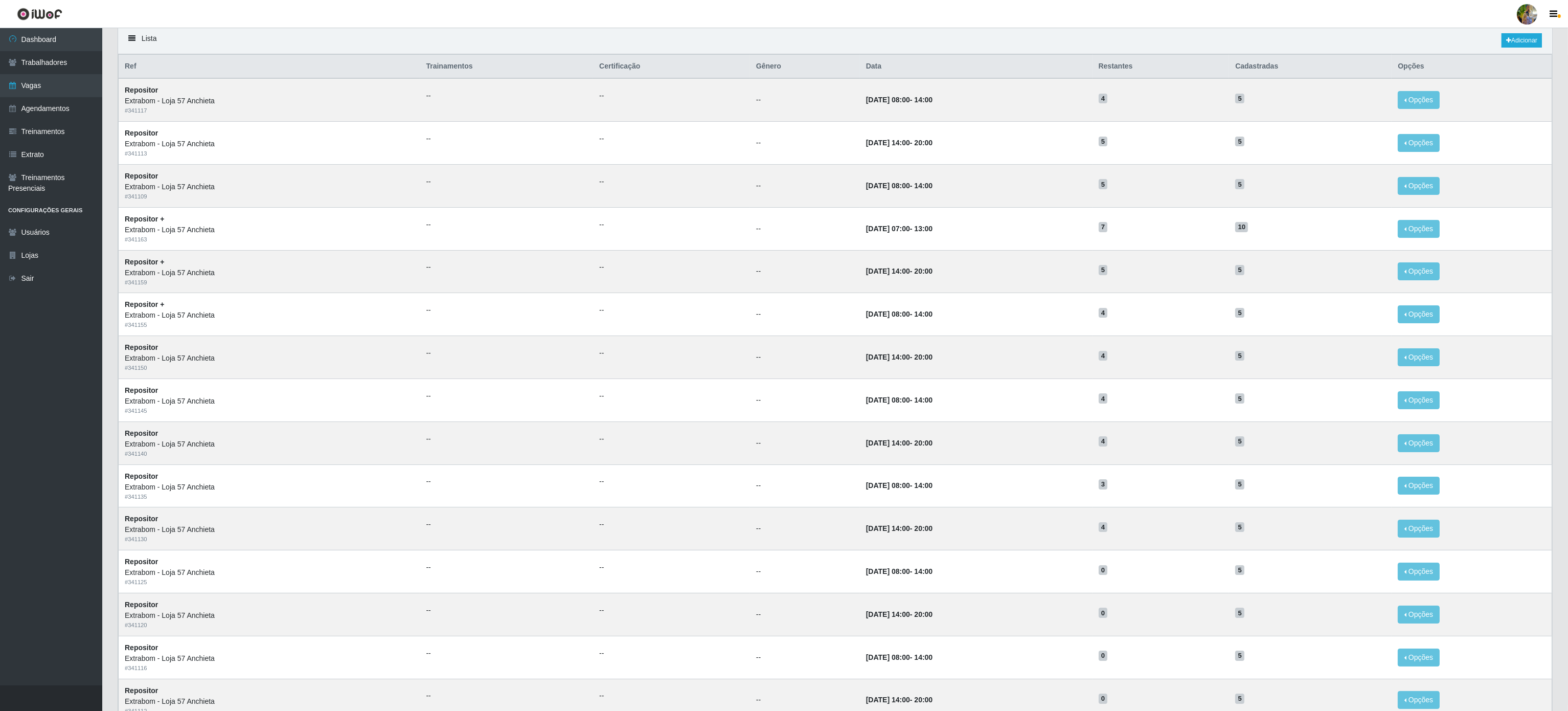
scroll to position [164, 0]
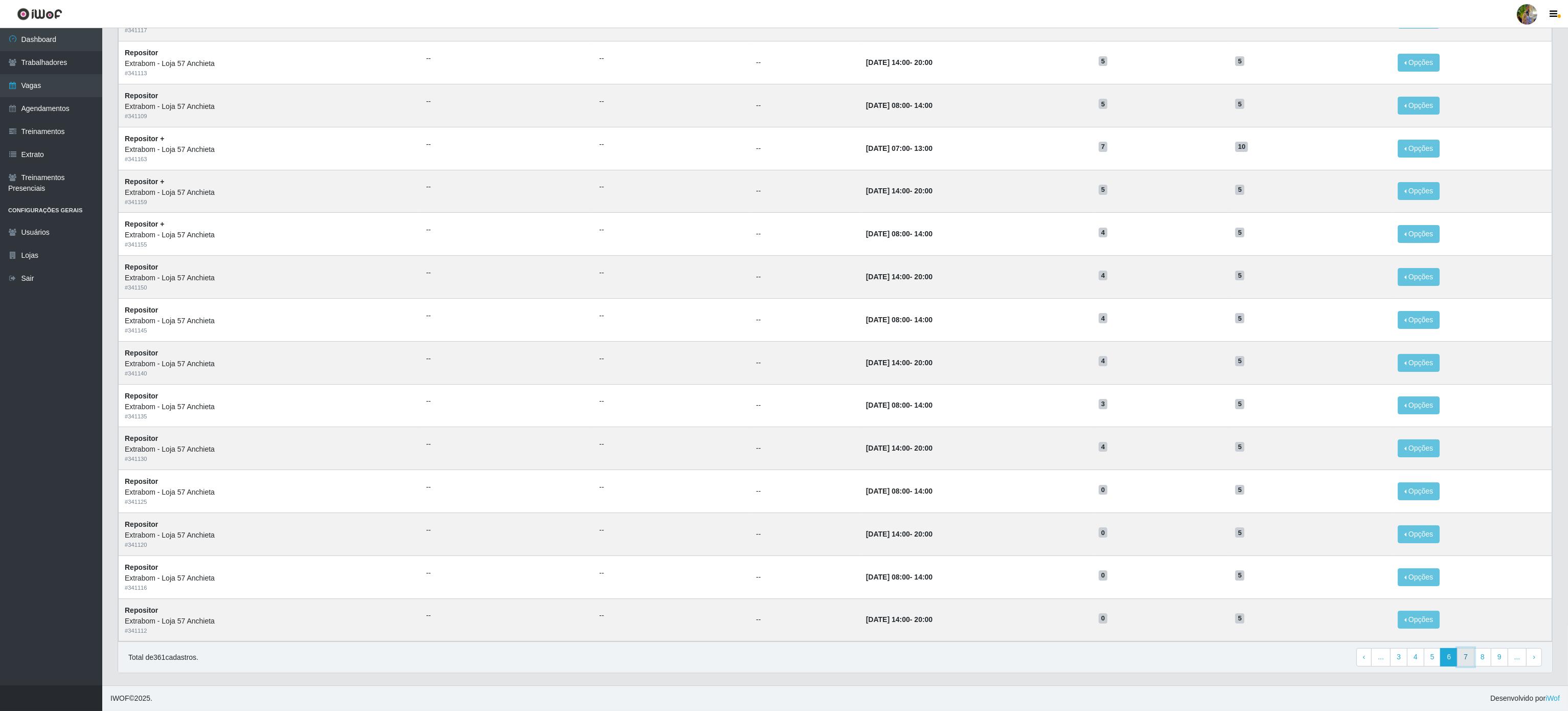
click at [1464, 663] on link "7" at bounding box center [1466, 657] width 18 height 18
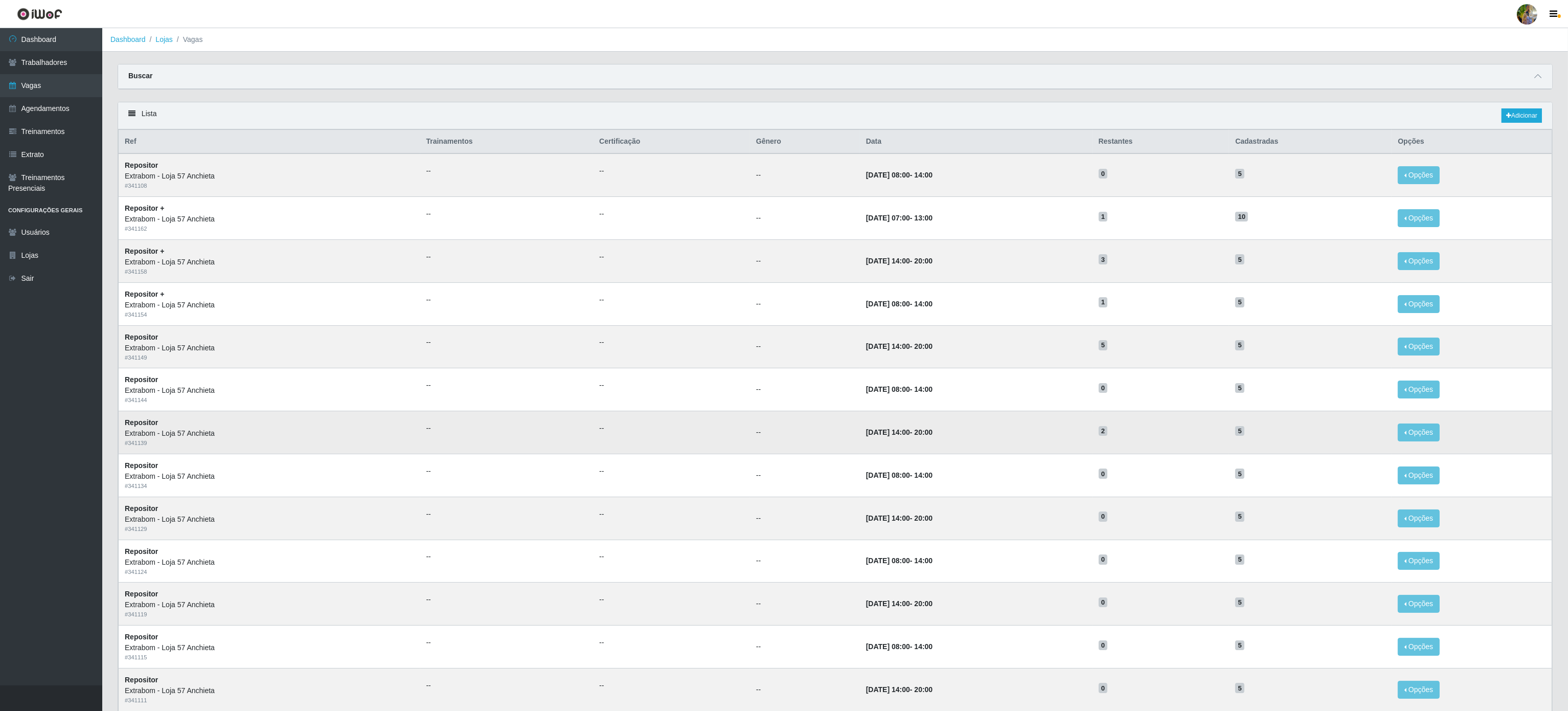
scroll to position [164, 0]
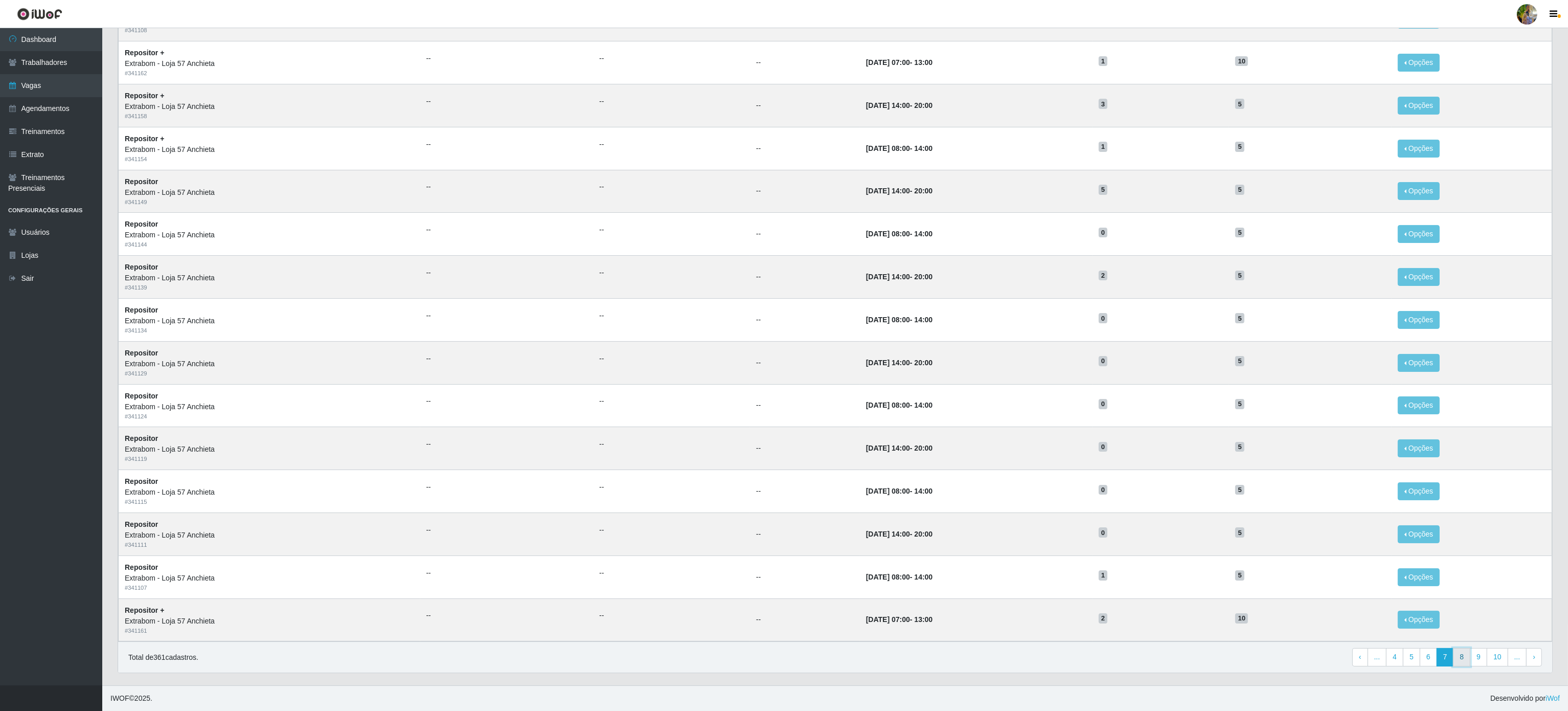
click at [1460, 657] on link "8" at bounding box center [1461, 657] width 18 height 18
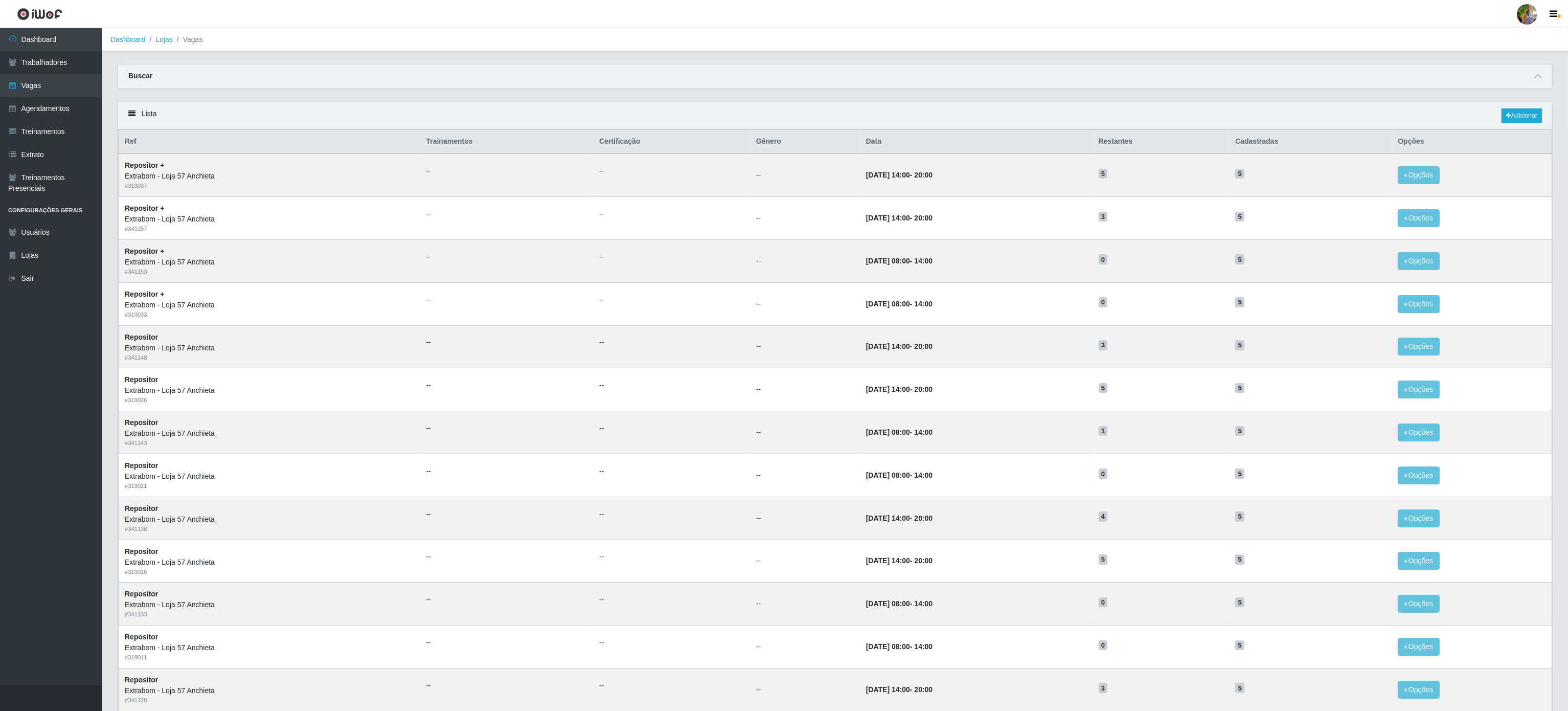
click at [1499, 49] on ol "Dashboard Lojas Vagas" at bounding box center [835, 40] width 1466 height 24
click at [65, 32] on link "Dashboard" at bounding box center [51, 40] width 102 height 23
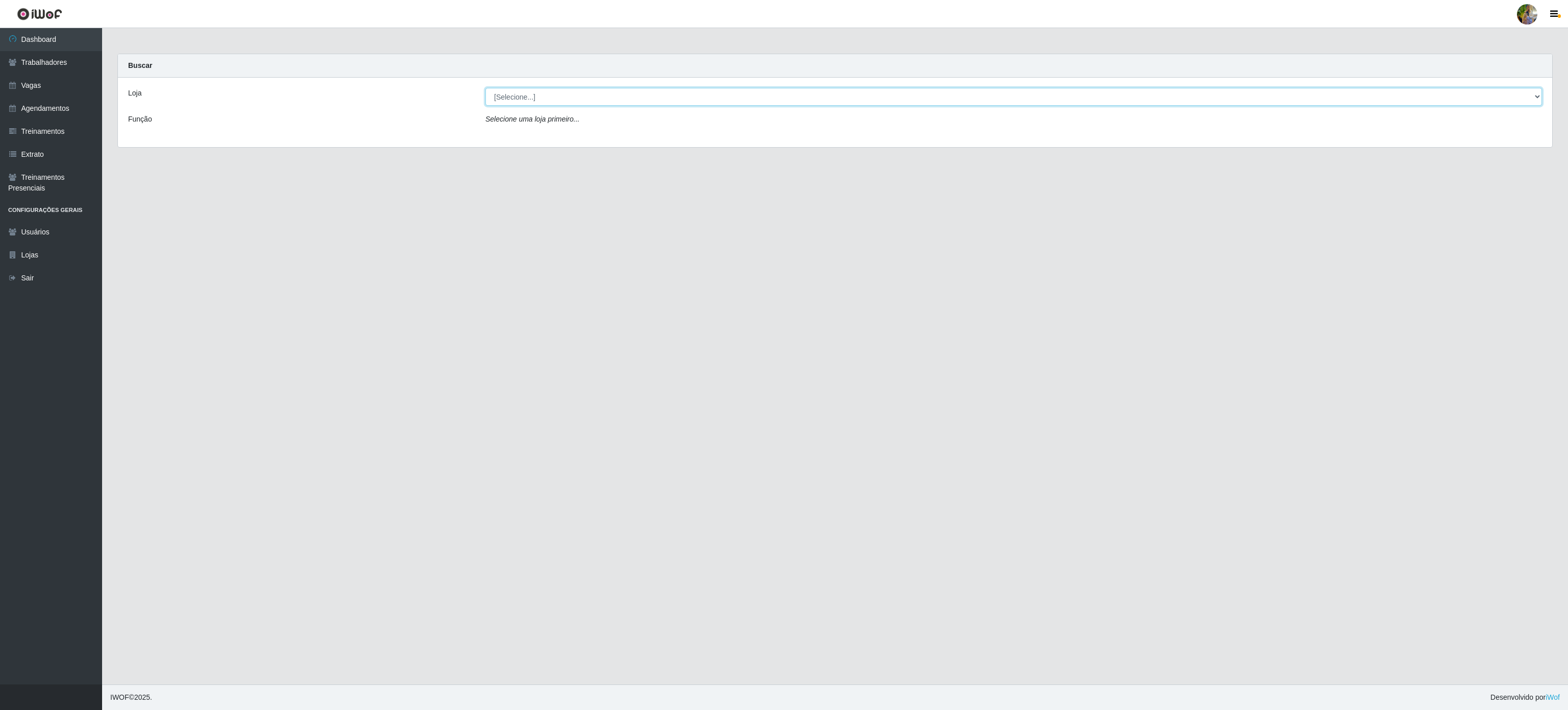
drag, startPoint x: 587, startPoint y: 80, endPoint x: 567, endPoint y: 97, distance: 26.2
click at [567, 97] on select "[Selecione...] Atacado Vem - [GEOGRAPHIC_DATA] 30 Laranjeiras Velha Atacado Vem…" at bounding box center [1013, 96] width 1057 height 18
select select "470"
click at [485, 88] on select "[Selecione...] Atacado Vem - [GEOGRAPHIC_DATA] 30 Laranjeiras Velha Atacado Vem…" at bounding box center [1013, 96] width 1057 height 18
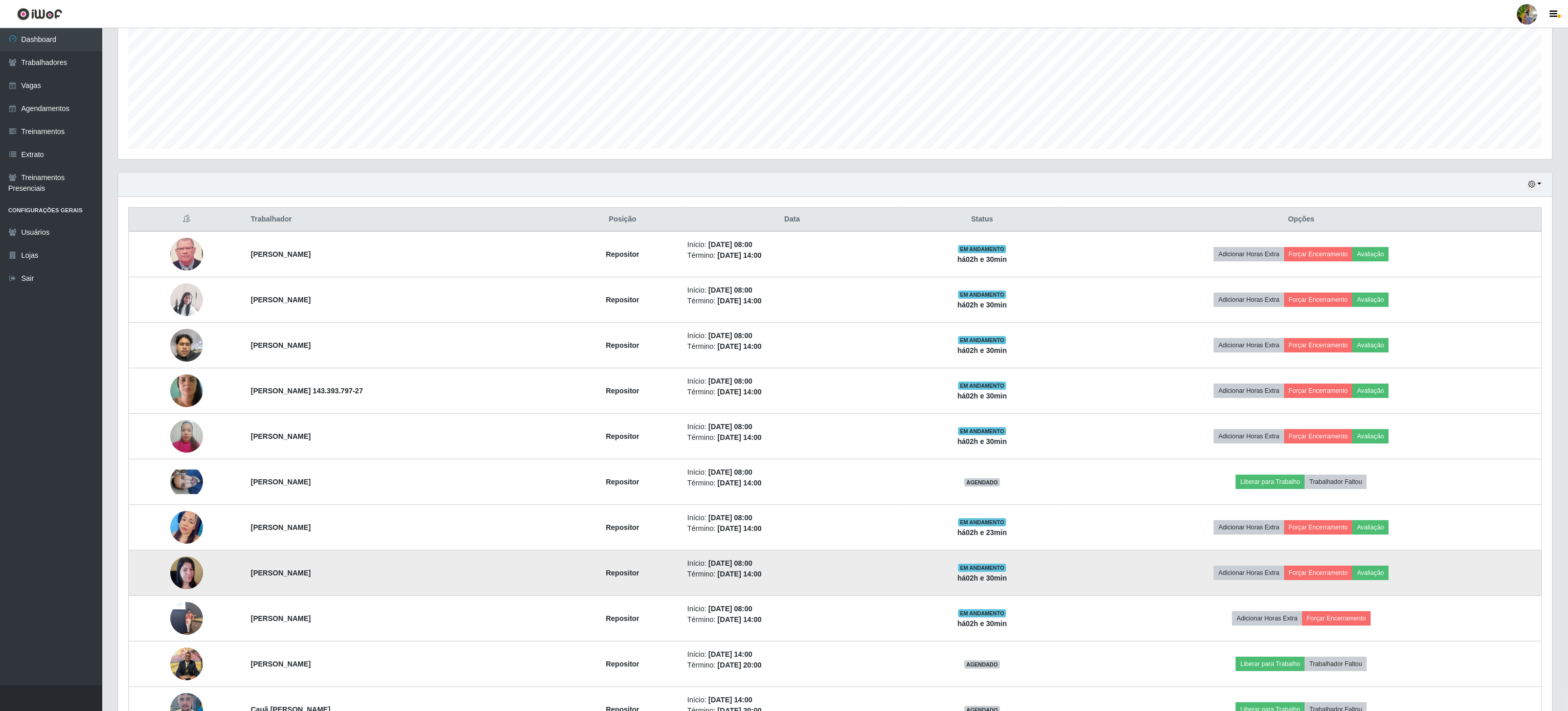
scroll to position [293, 0]
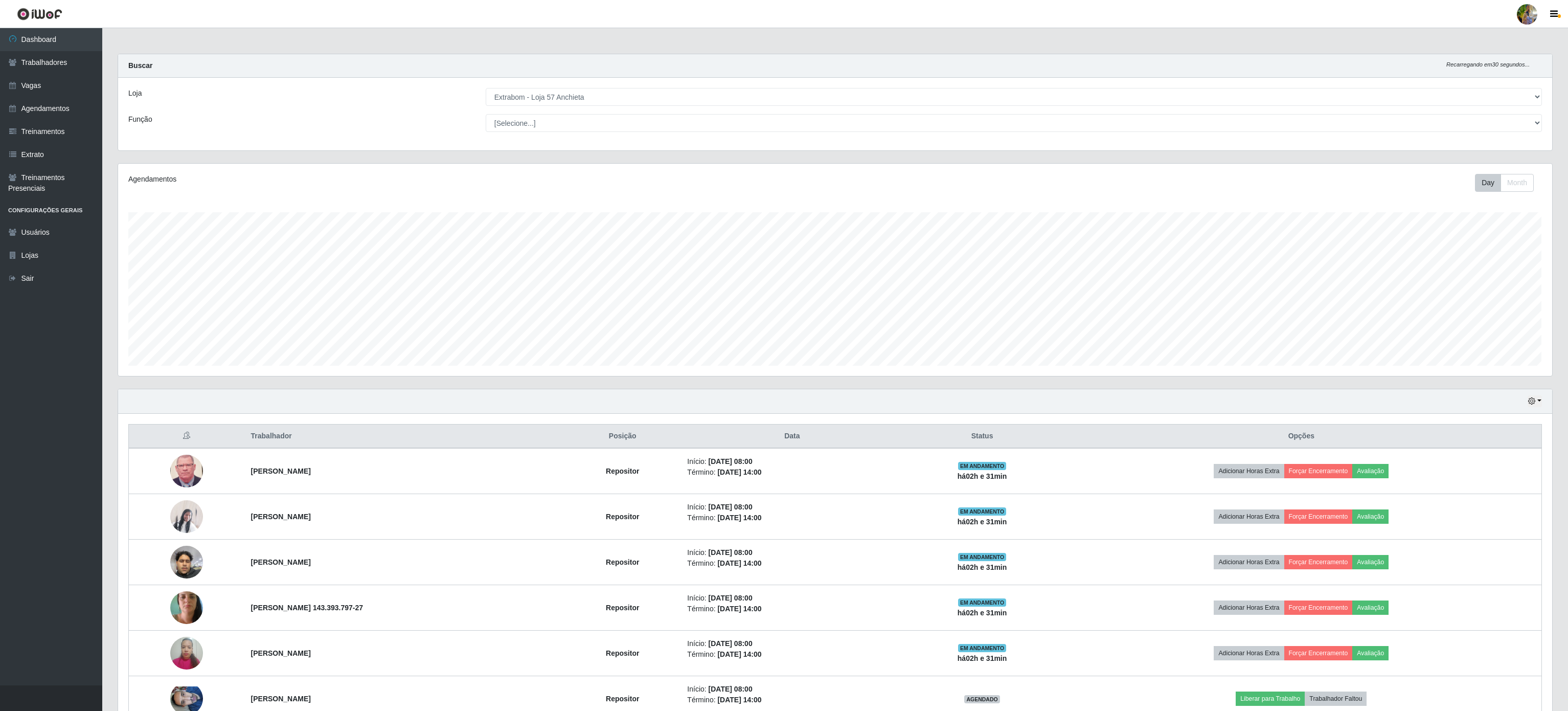
select select "470"
click at [629, 100] on select "[Selecione...] Atacado Vem - Loja 30 Laranjeiras Velha Atacado Vem - Loja 31 Sã…" at bounding box center [1014, 96] width 1056 height 18
click at [20, 80] on link "Vagas" at bounding box center [51, 86] width 102 height 23
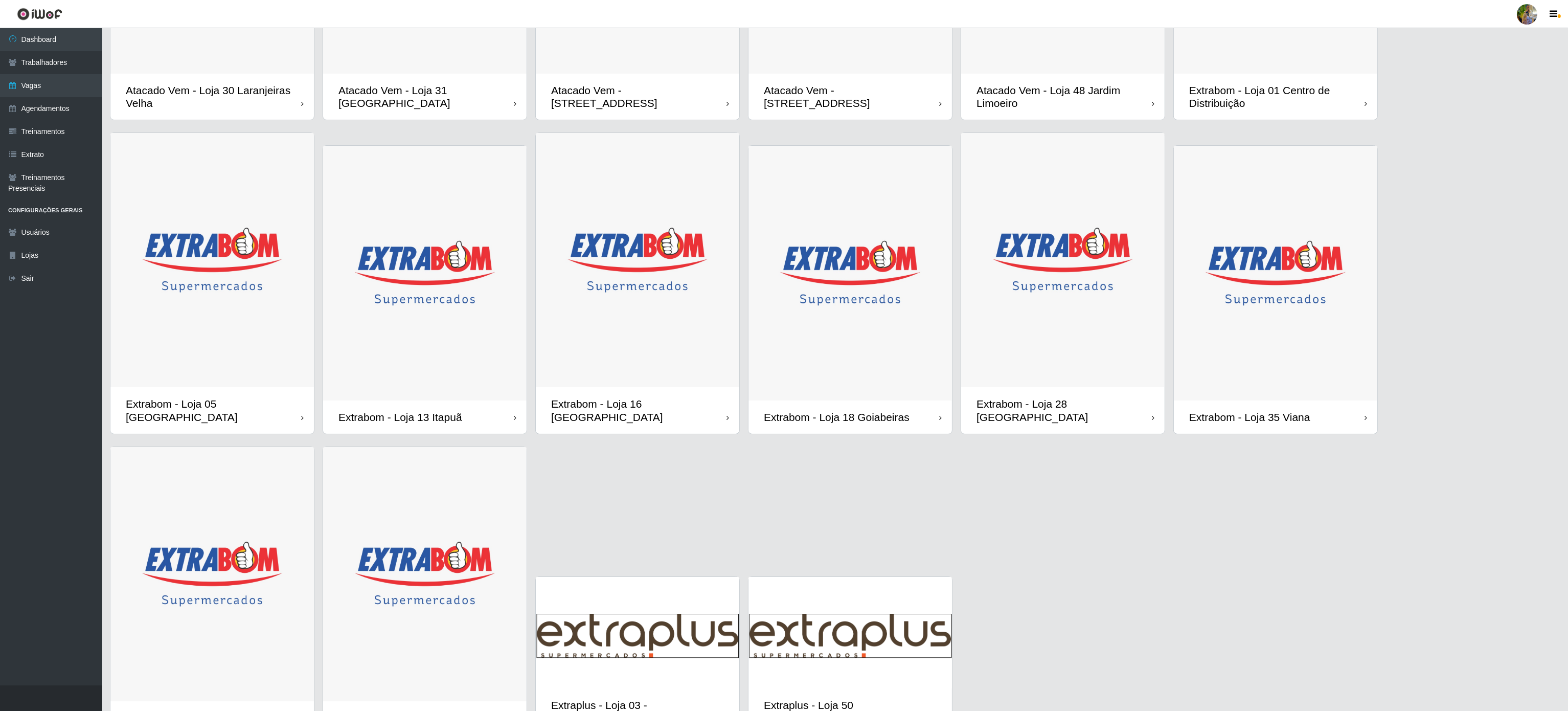
scroll to position [295, 0]
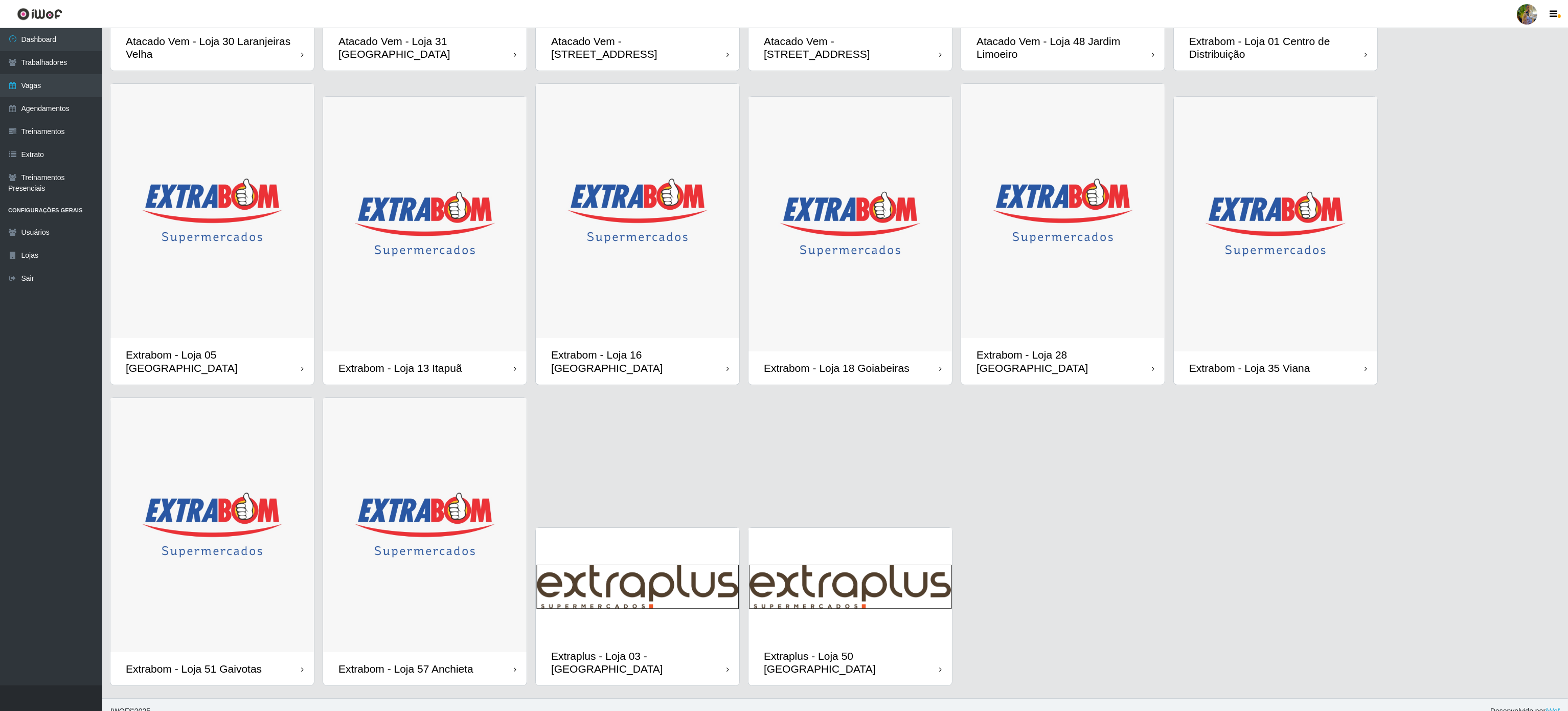
click at [449, 607] on img at bounding box center [425, 525] width 204 height 255
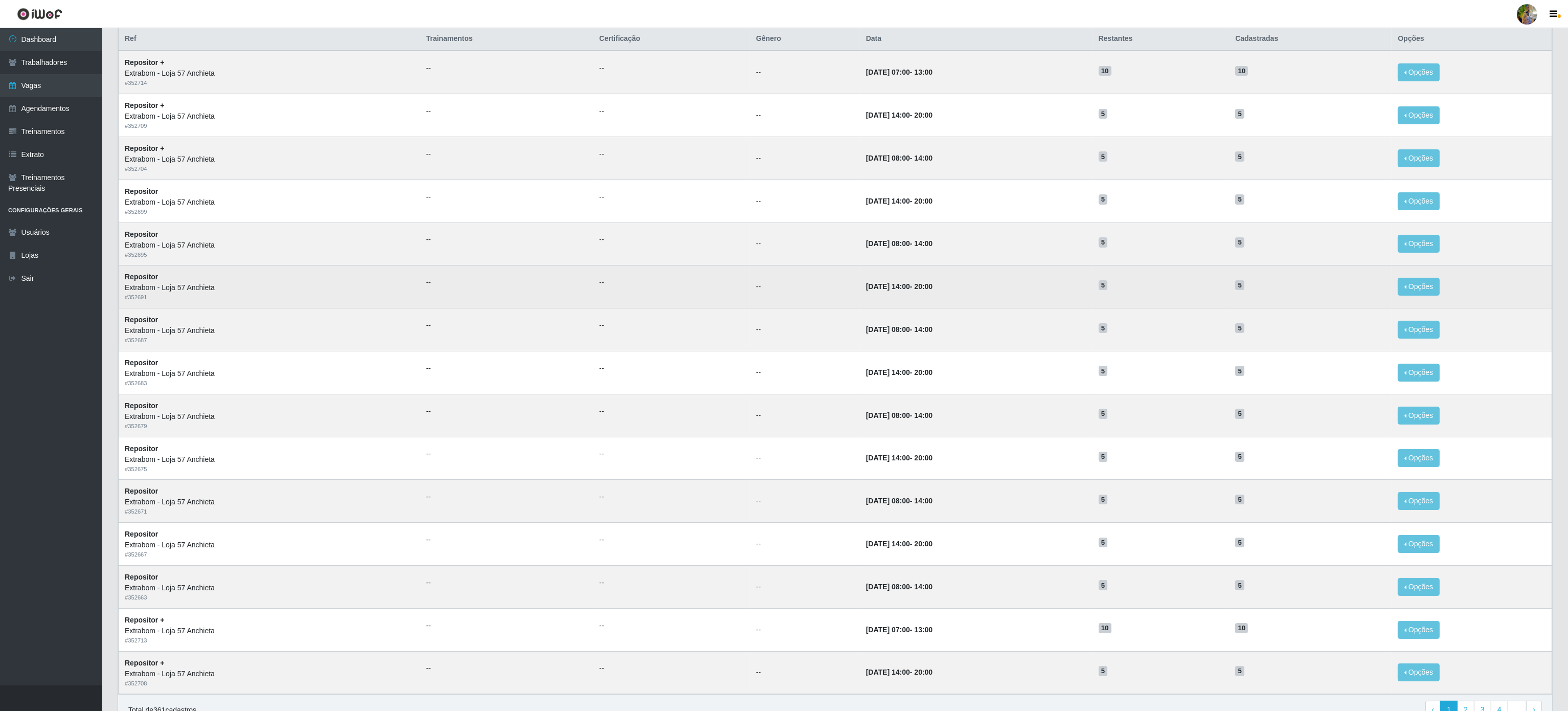
scroll to position [164, 0]
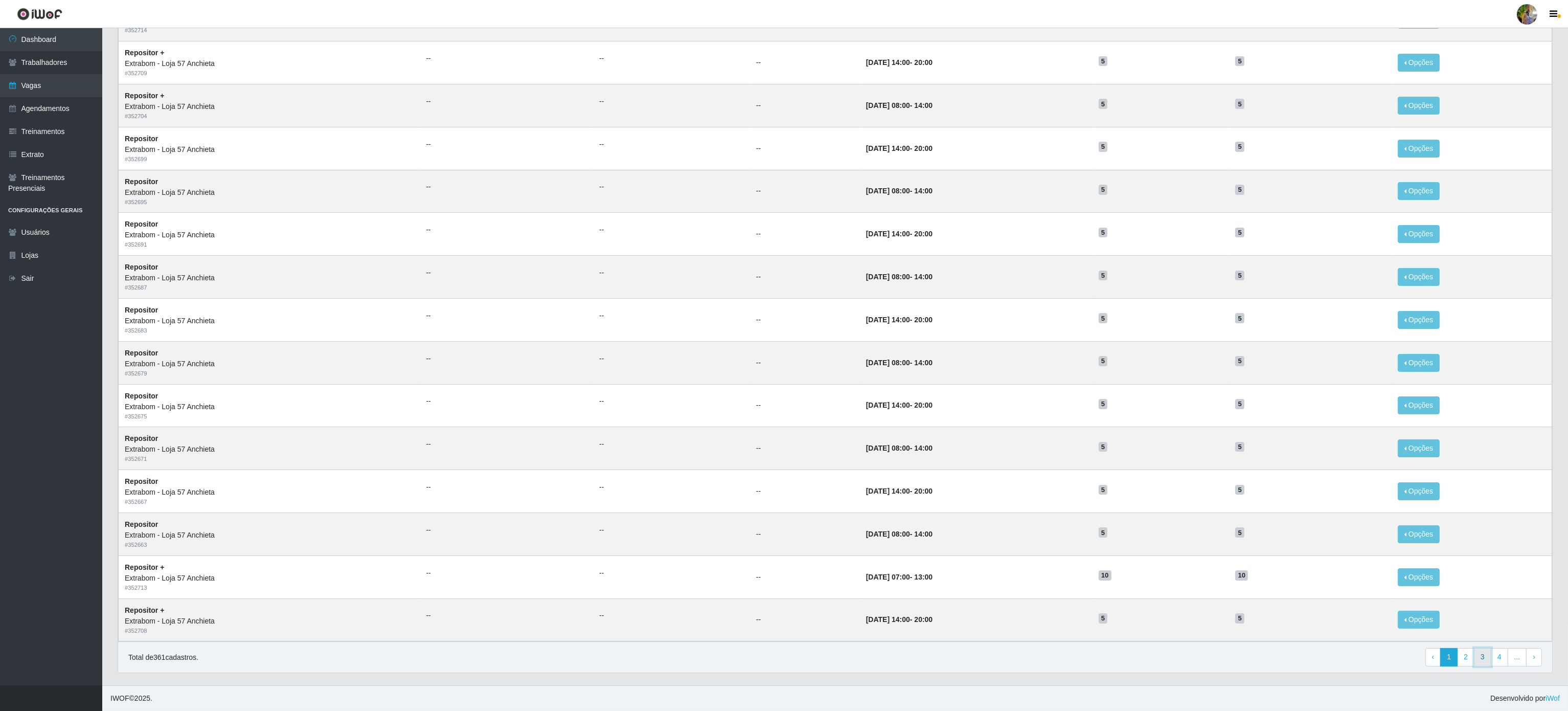
click at [1474, 654] on link "3" at bounding box center [1483, 657] width 18 height 18
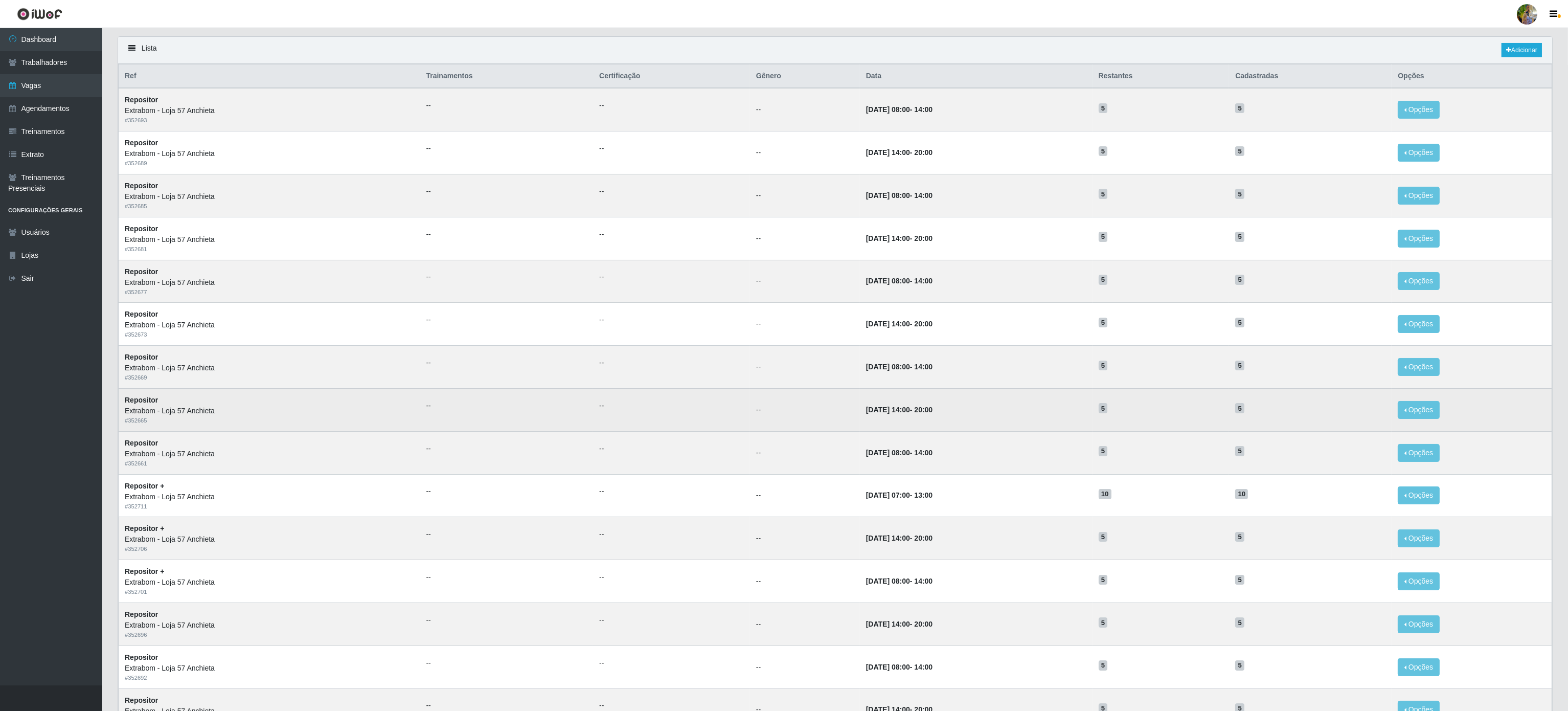
scroll to position [164, 0]
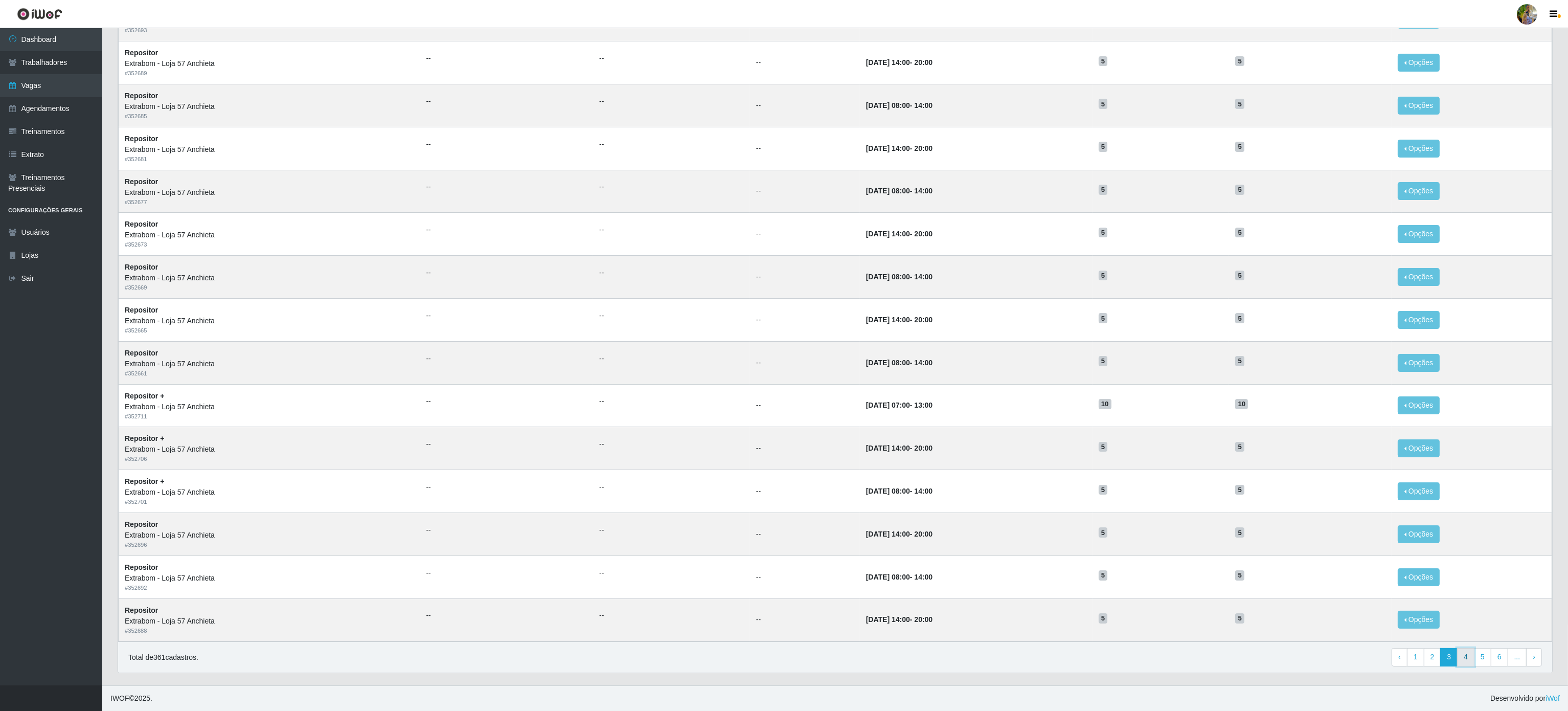
click at [1469, 658] on link "4" at bounding box center [1466, 657] width 18 height 18
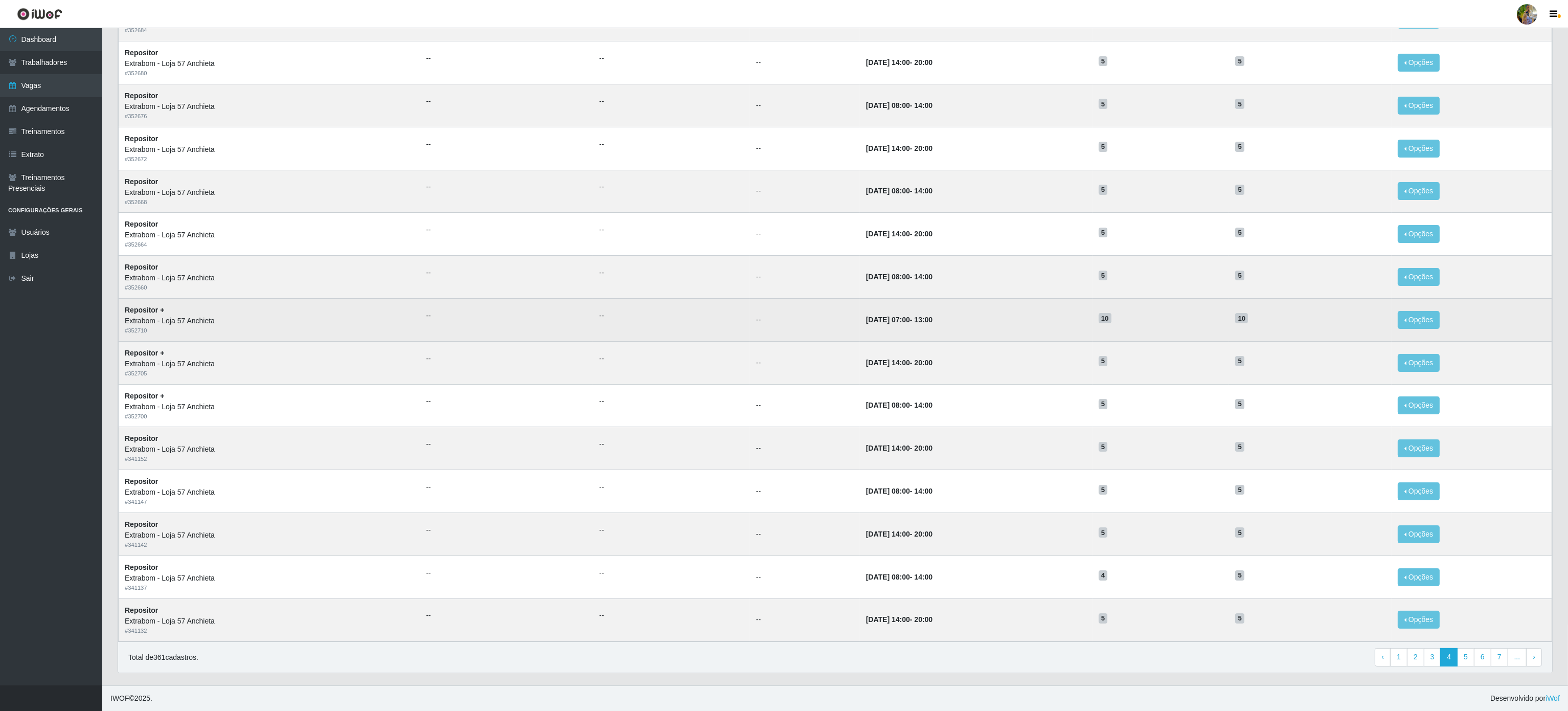
scroll to position [164, 0]
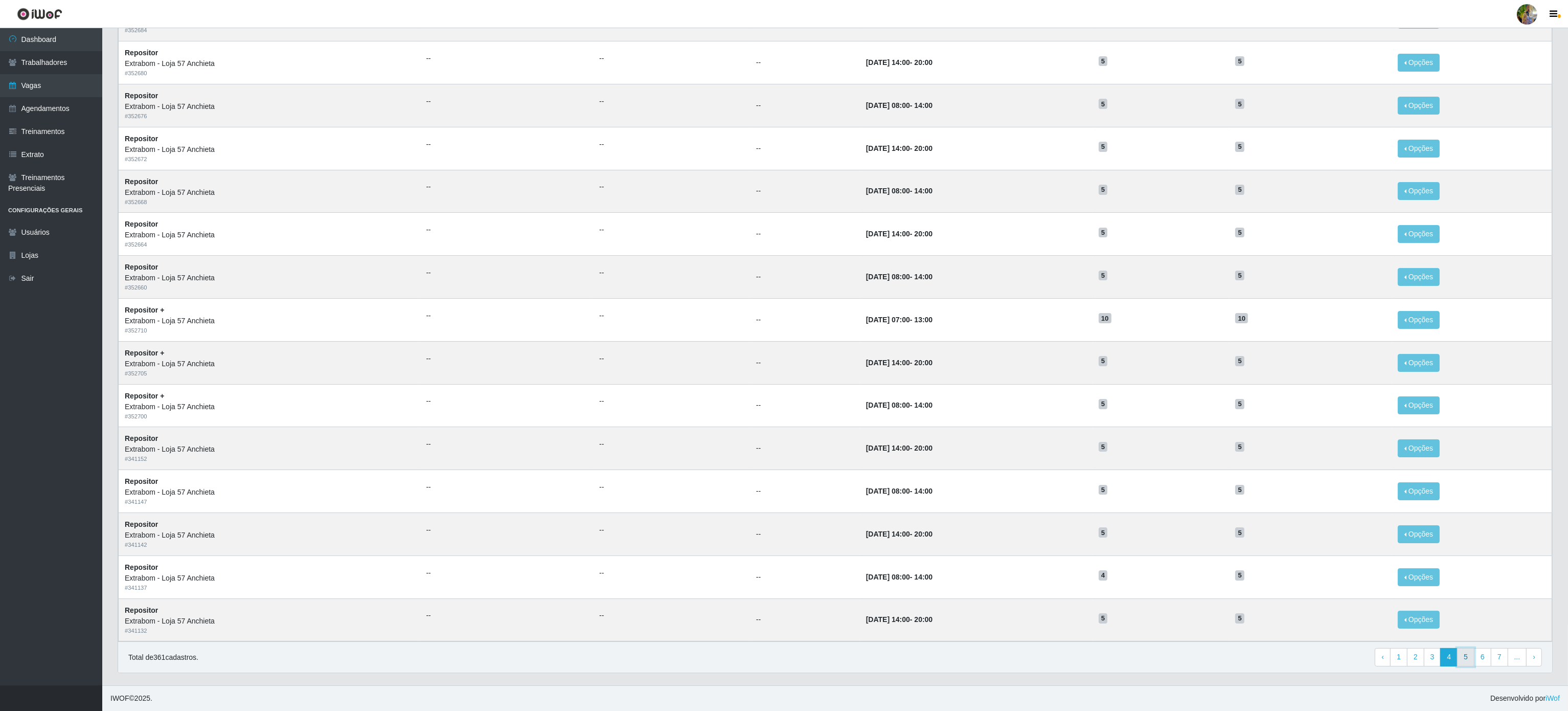
click at [1471, 656] on link "5" at bounding box center [1466, 657] width 18 height 18
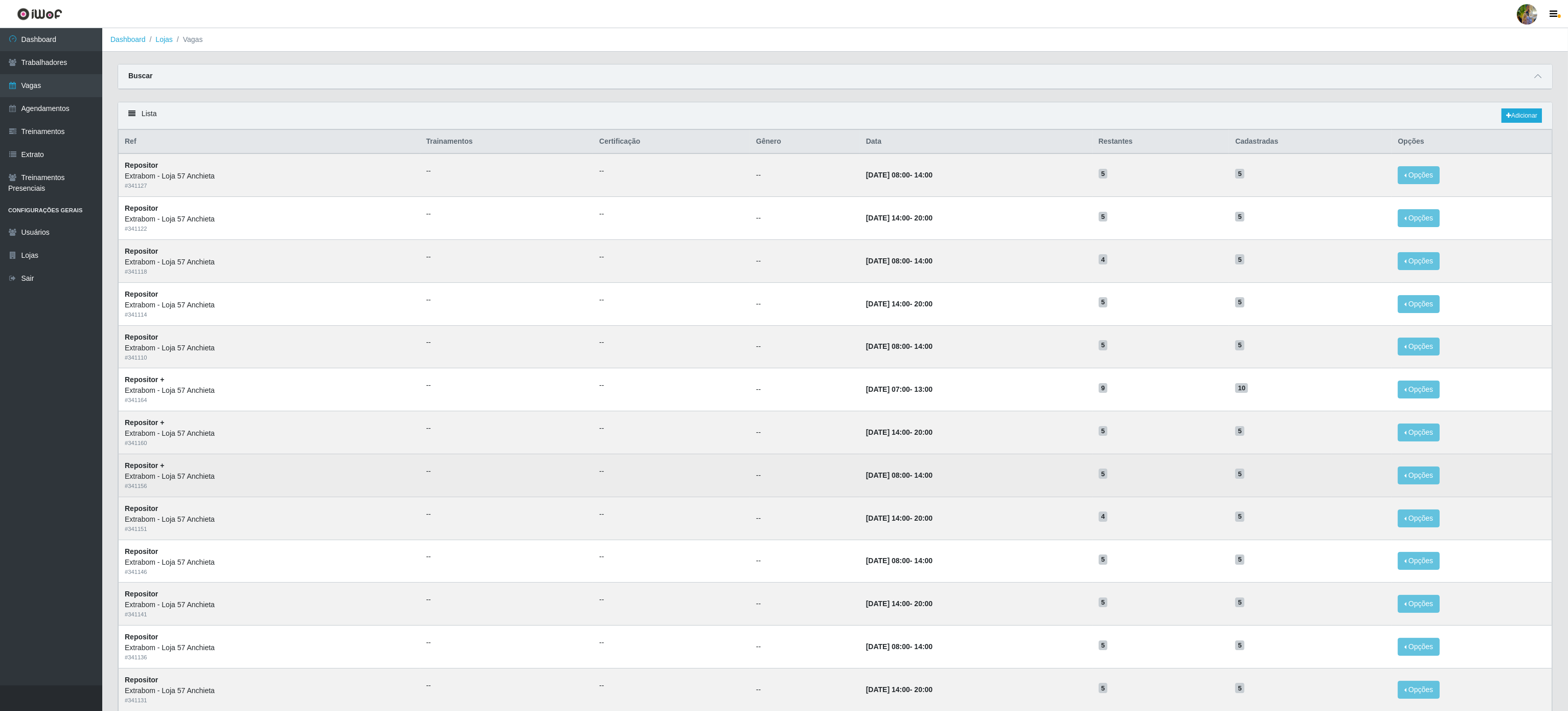
scroll to position [164, 0]
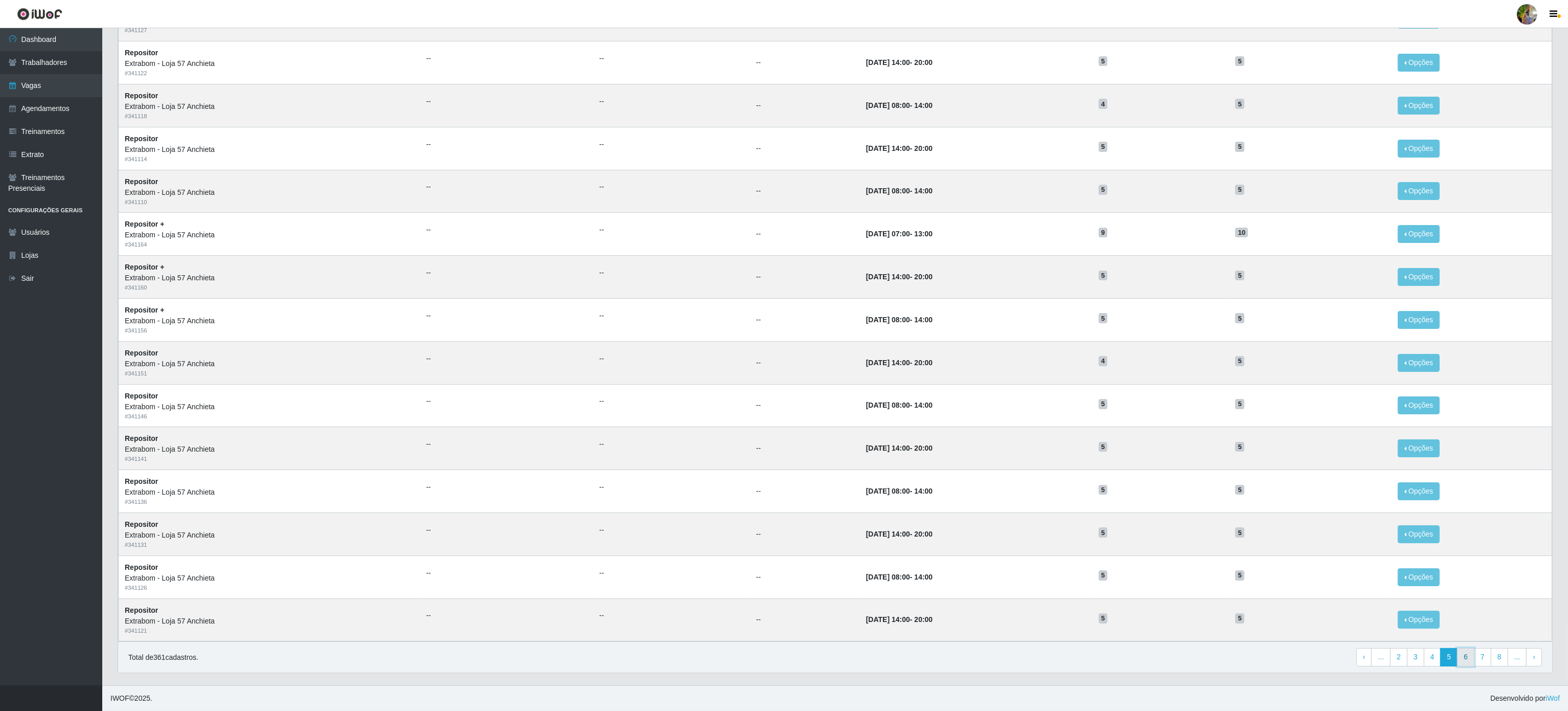
click at [1468, 660] on link "6" at bounding box center [1466, 657] width 18 height 18
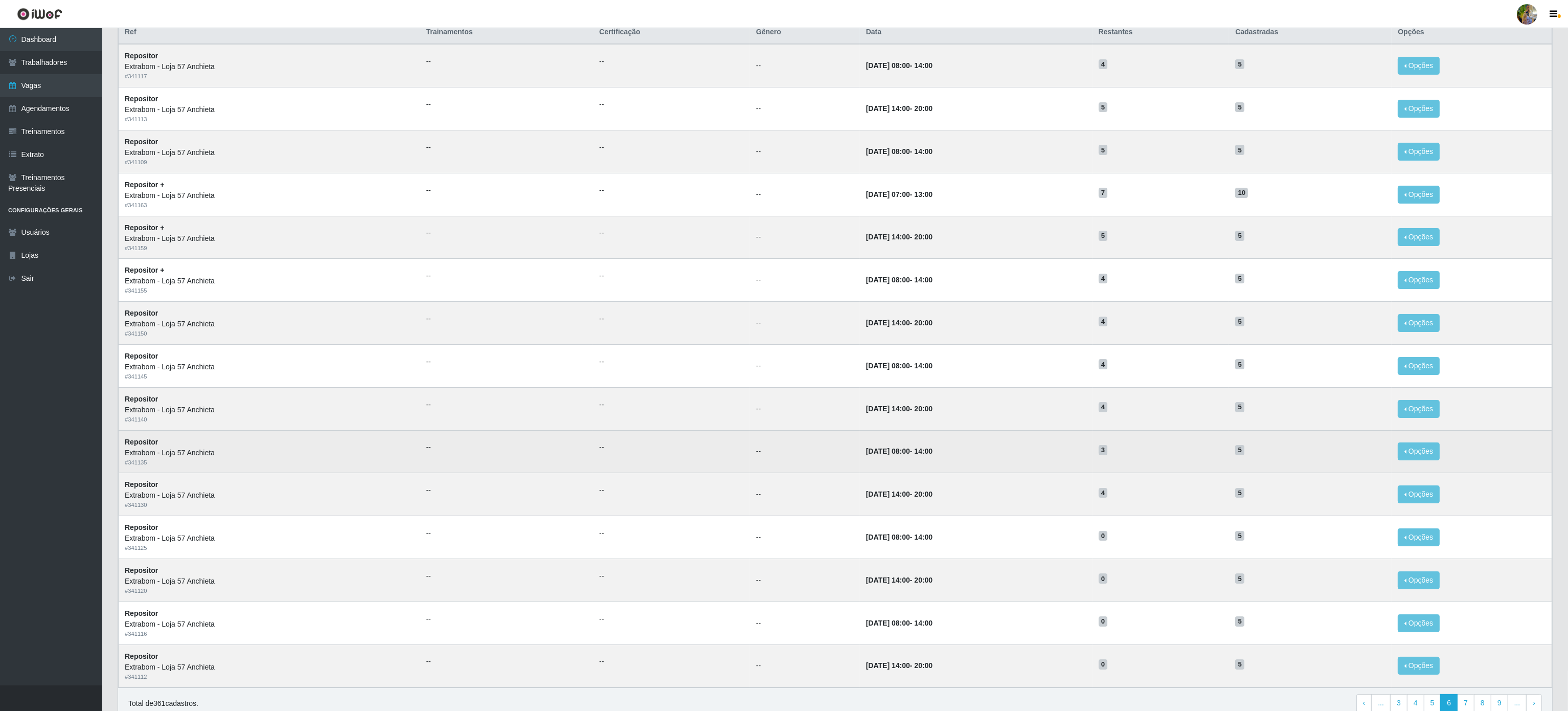
scroll to position [164, 0]
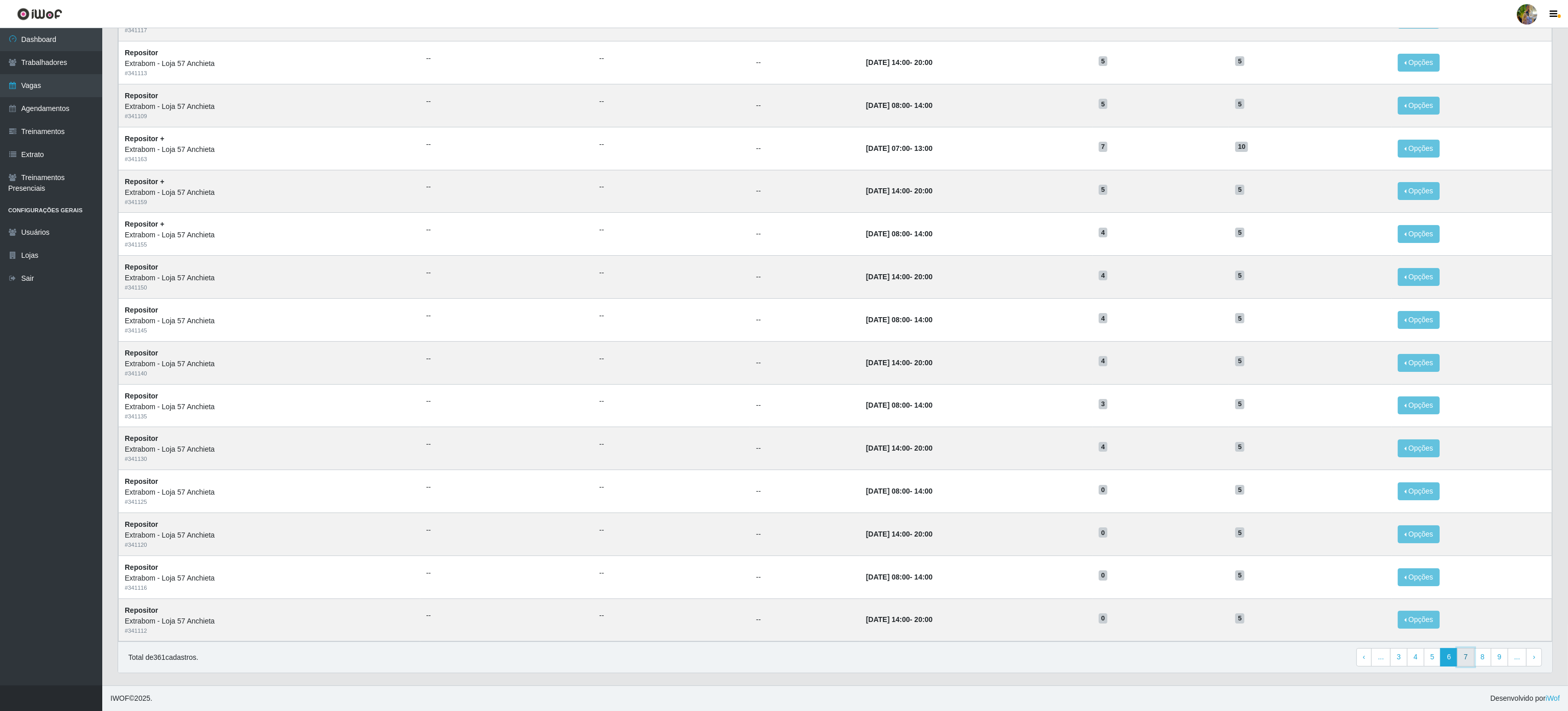
click at [1466, 656] on link "7" at bounding box center [1466, 657] width 18 height 18
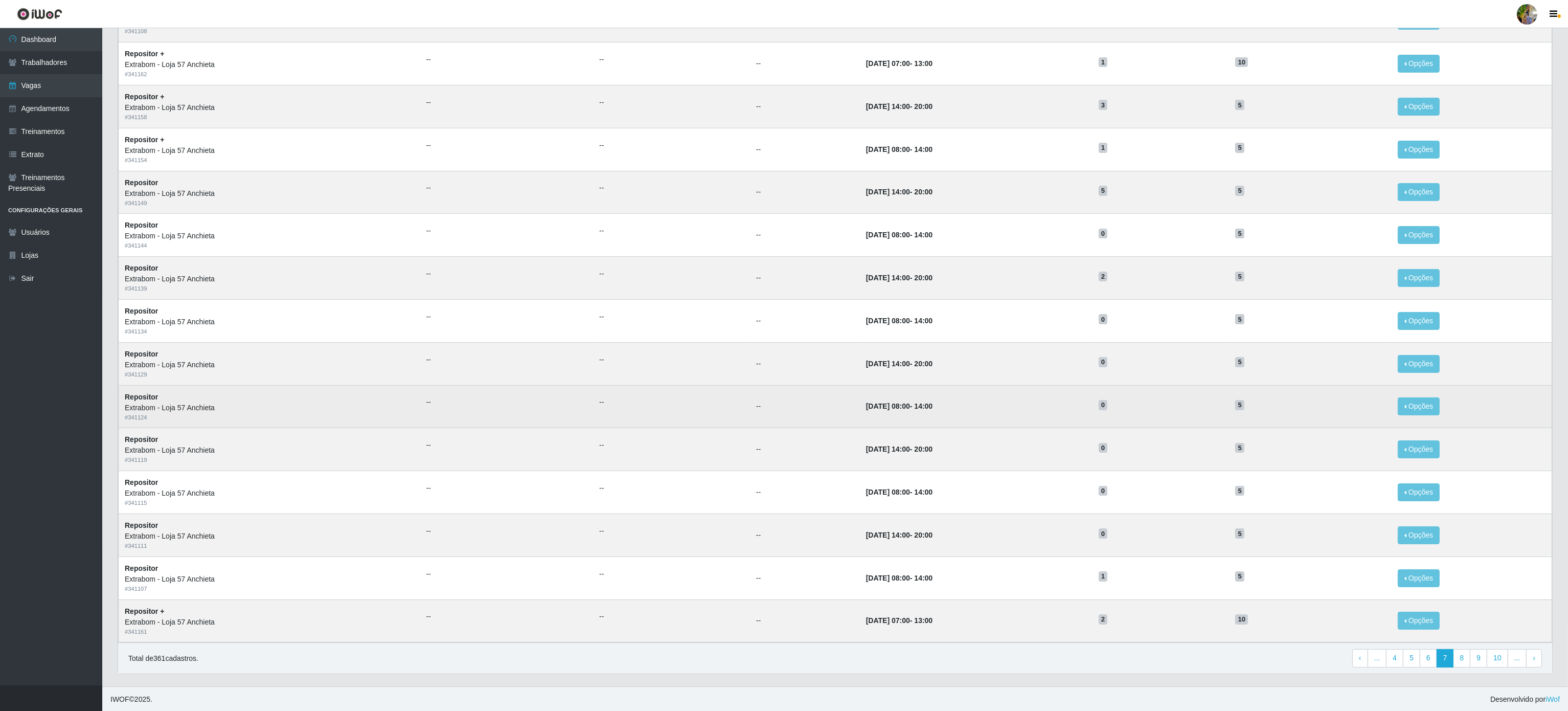
scroll to position [164, 0]
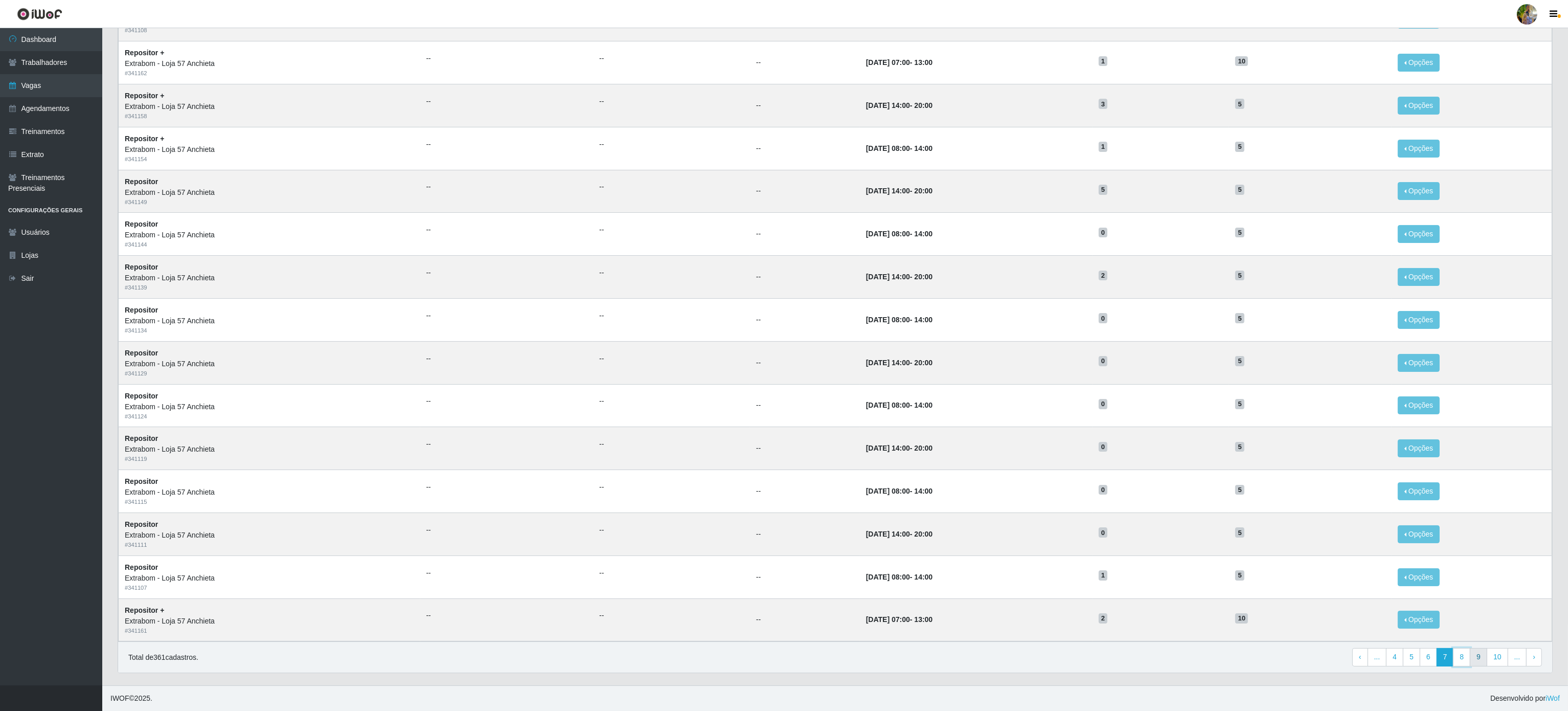
click at [1468, 657] on link "8" at bounding box center [1461, 657] width 18 height 18
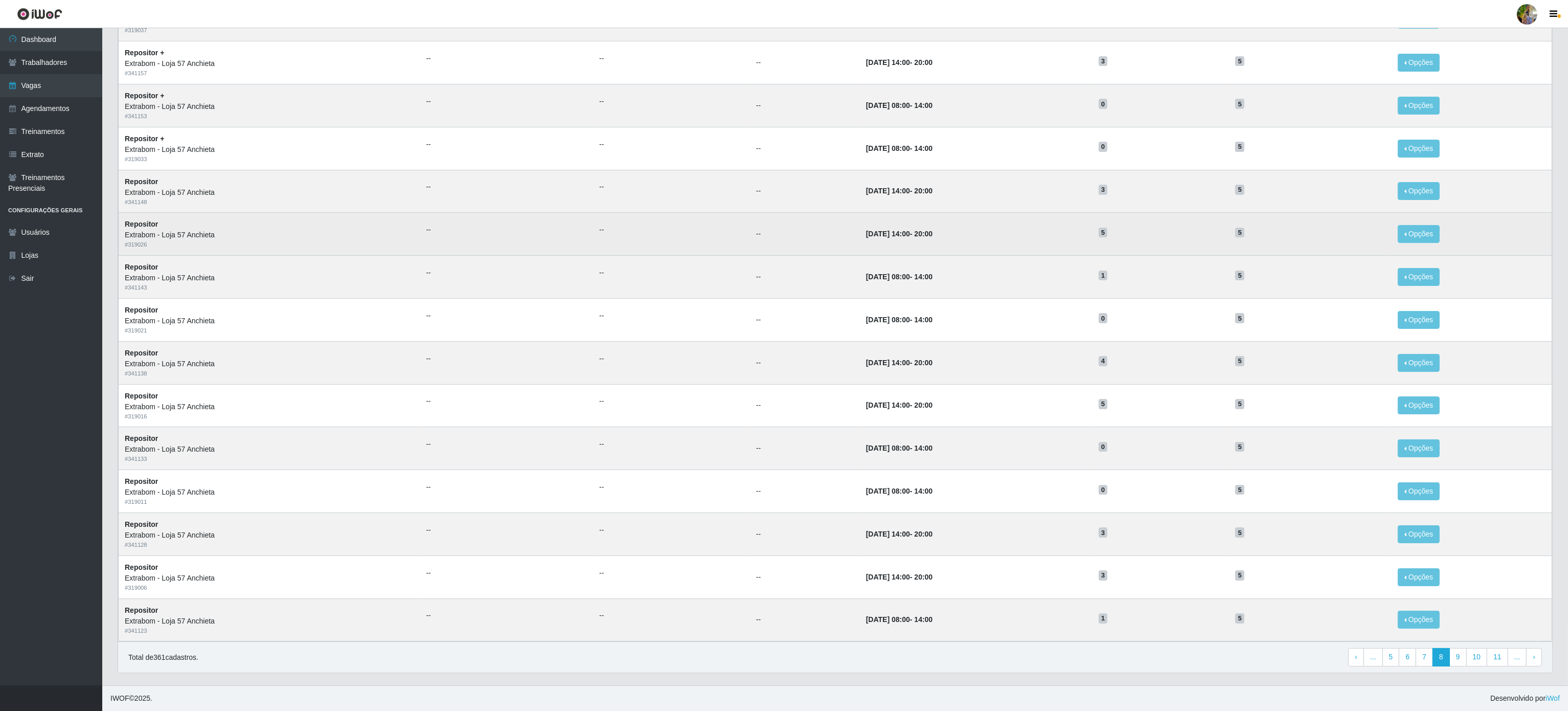
scroll to position [164, 0]
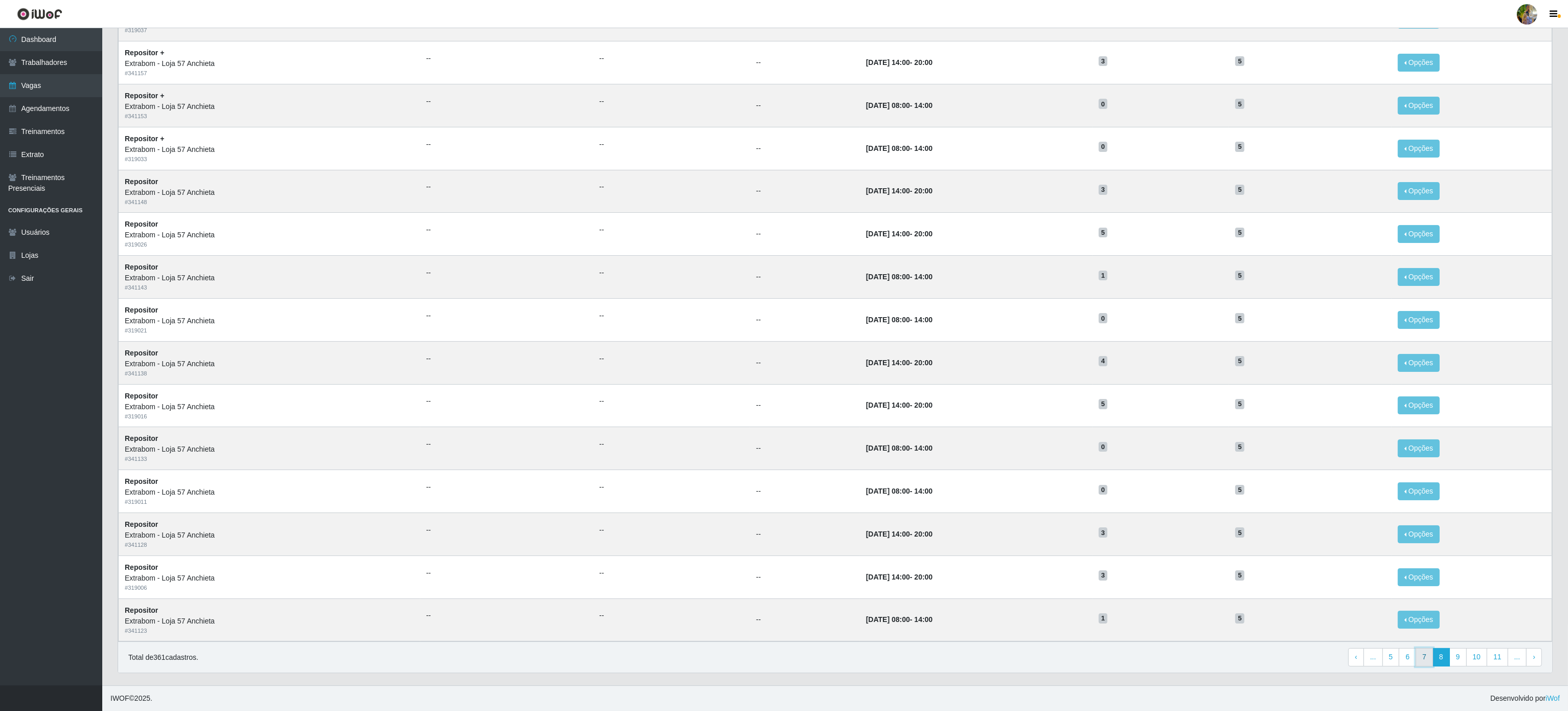
click at [1423, 660] on link "7" at bounding box center [1424, 657] width 18 height 18
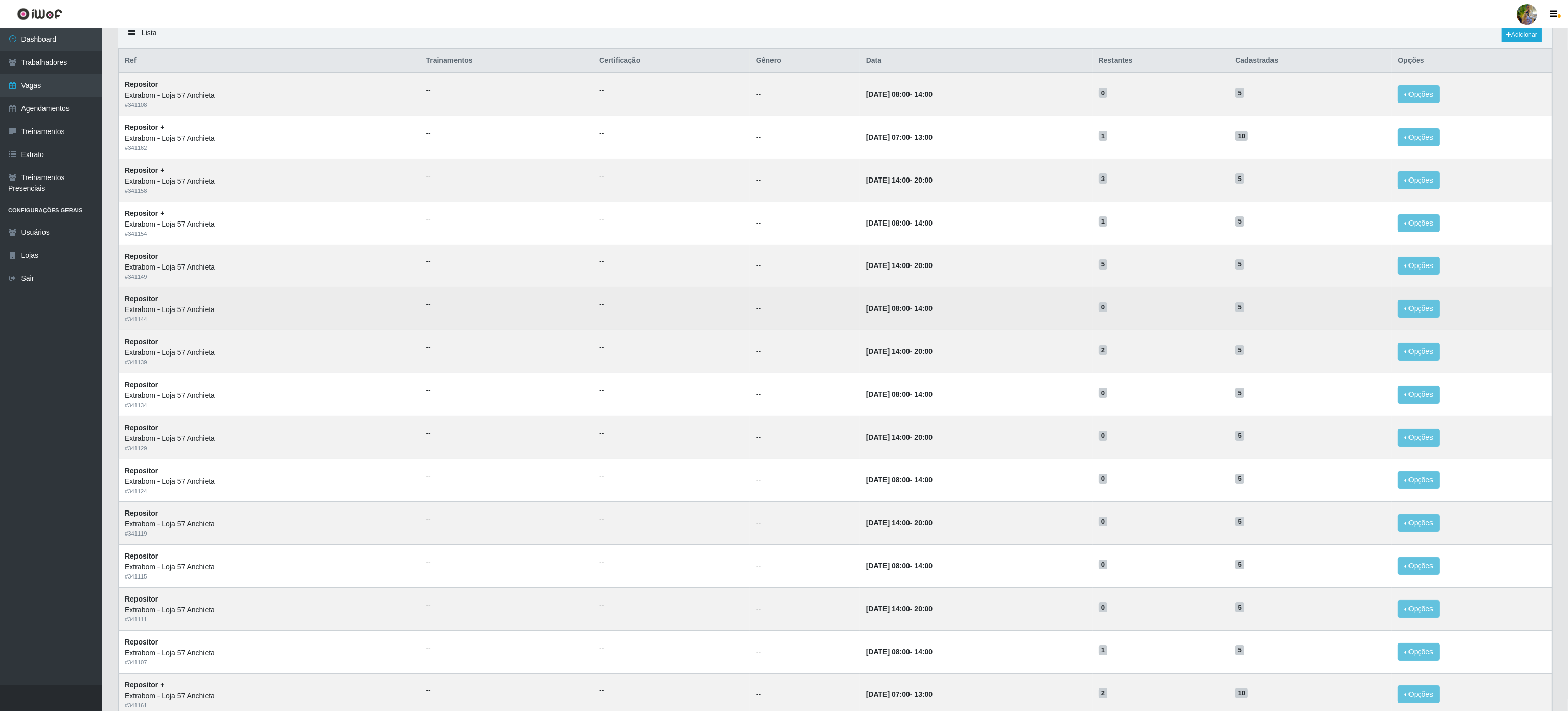
scroll to position [164, 0]
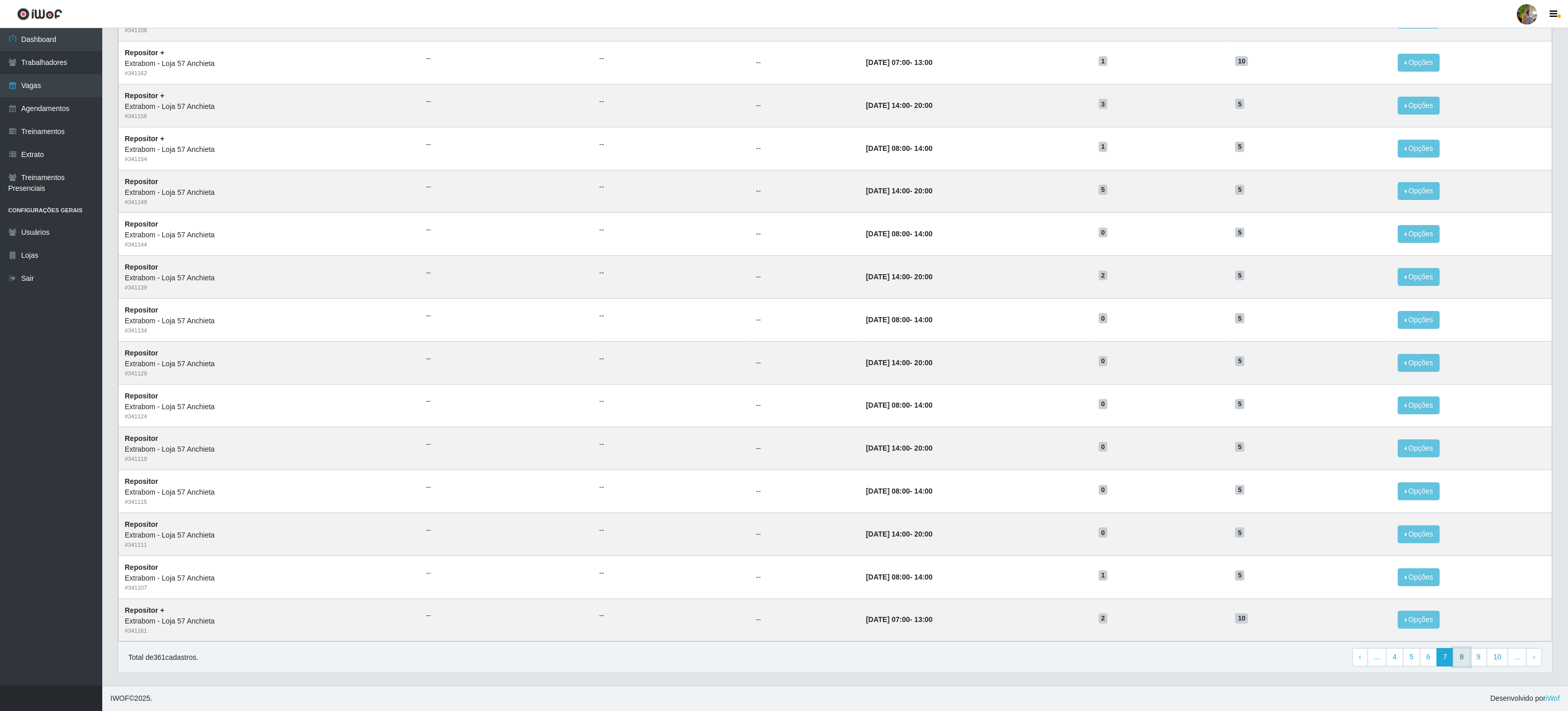
click at [1459, 662] on link "8" at bounding box center [1461, 657] width 18 height 18
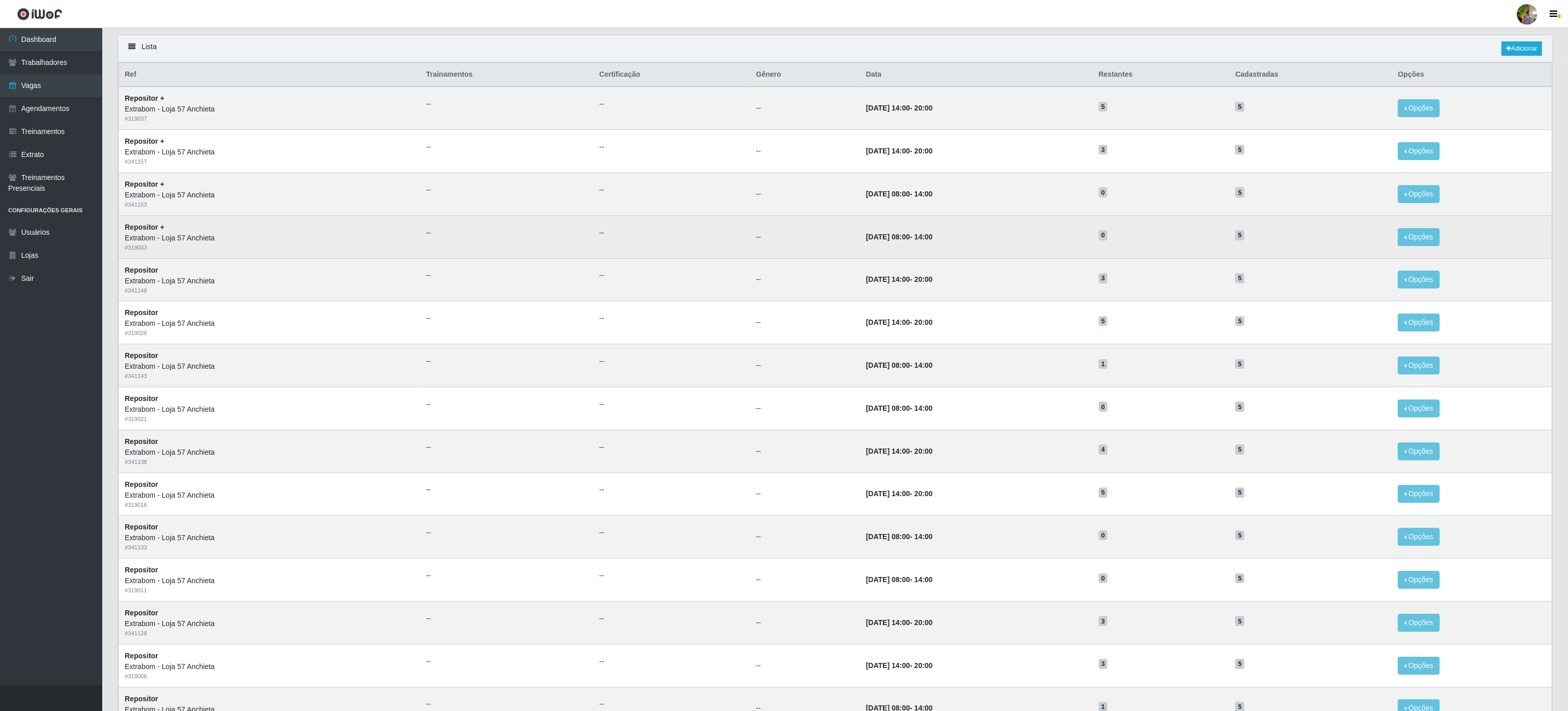
scroll to position [102, 0]
